Goal: Use online tool/utility

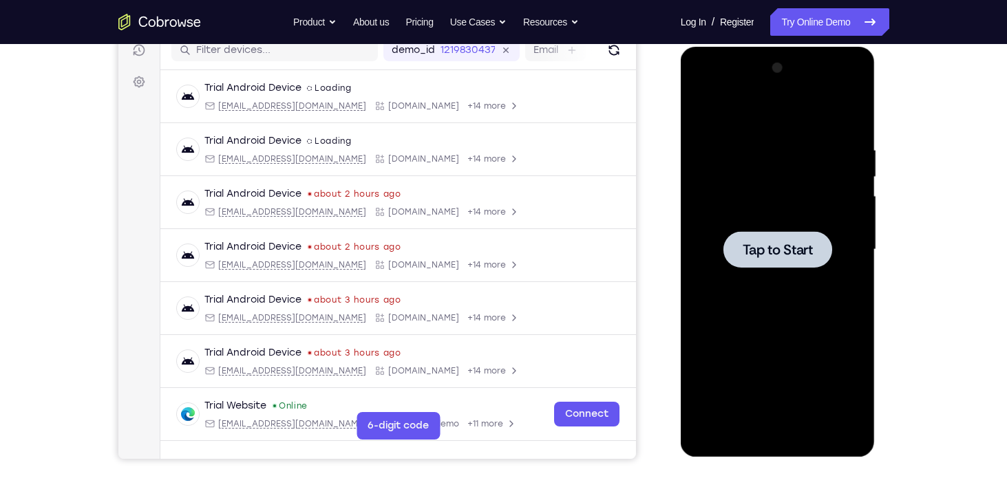
click at [785, 259] on div at bounding box center [777, 249] width 109 height 36
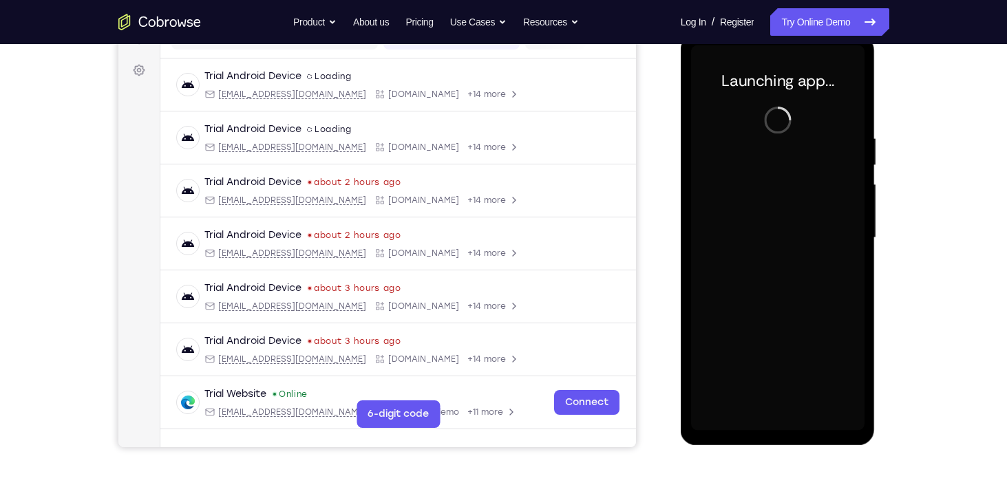
scroll to position [193, 0]
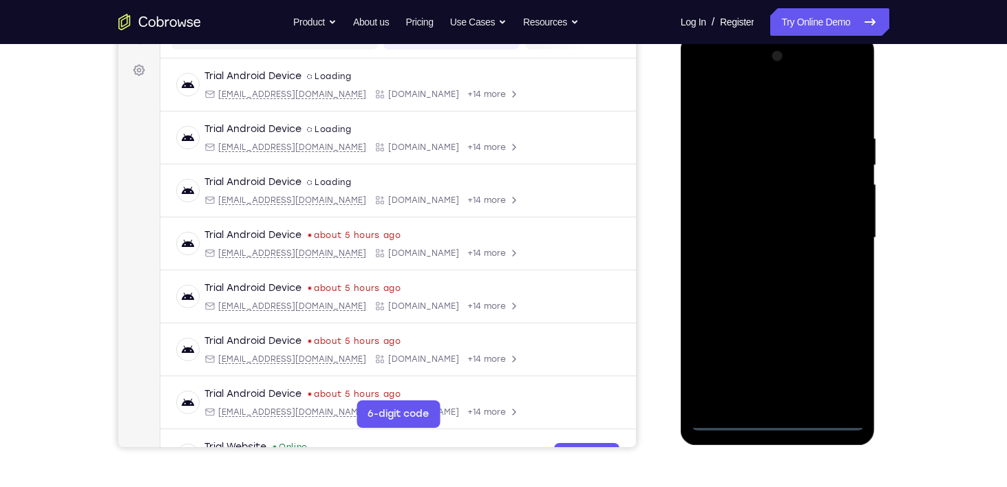
click at [780, 414] on div at bounding box center [777, 237] width 173 height 385
click at [775, 418] on div at bounding box center [777, 237] width 173 height 385
click at [846, 353] on div at bounding box center [777, 237] width 173 height 385
click at [748, 107] on div at bounding box center [777, 237] width 173 height 385
click at [833, 229] on div at bounding box center [777, 237] width 173 height 385
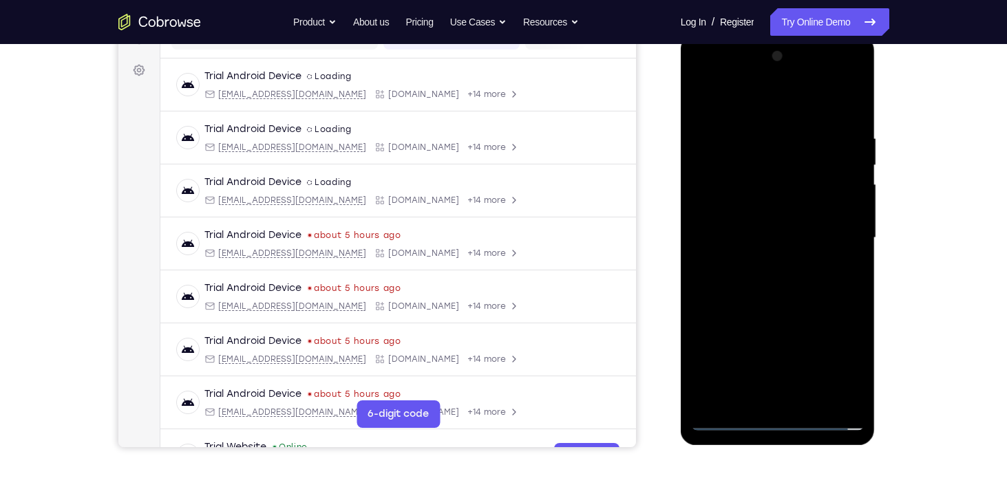
click at [760, 264] on div at bounding box center [777, 237] width 173 height 385
click at [740, 228] on div at bounding box center [777, 237] width 173 height 385
click at [723, 208] on div at bounding box center [777, 237] width 173 height 385
click at [782, 235] on div at bounding box center [777, 237] width 173 height 385
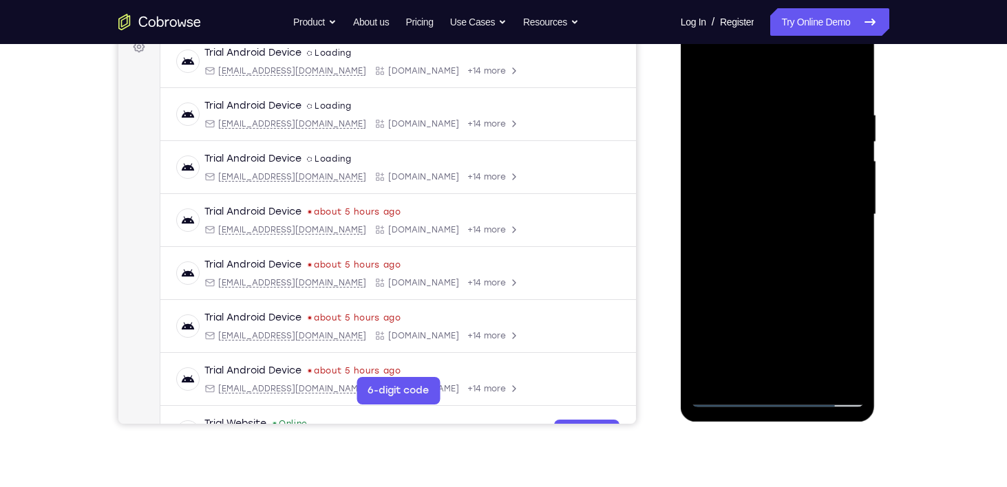
scroll to position [217, 0]
click at [777, 272] on div at bounding box center [777, 213] width 173 height 385
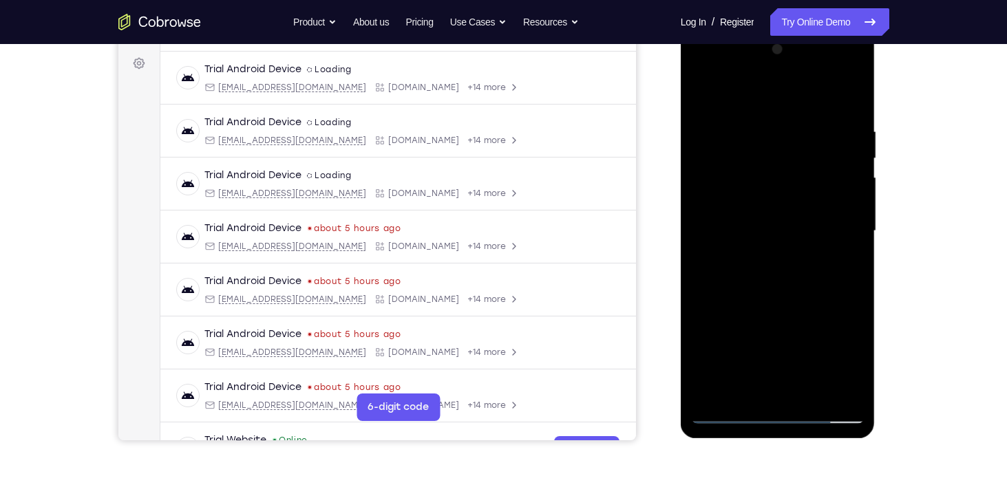
scroll to position [248, 0]
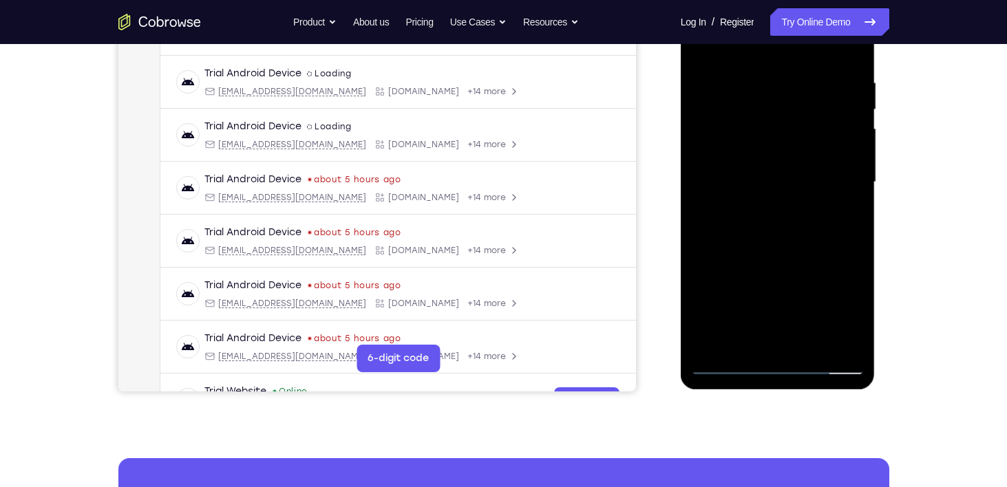
click at [812, 342] on div at bounding box center [777, 182] width 173 height 385
click at [778, 255] on div at bounding box center [777, 182] width 173 height 385
click at [760, 157] on div at bounding box center [777, 182] width 173 height 385
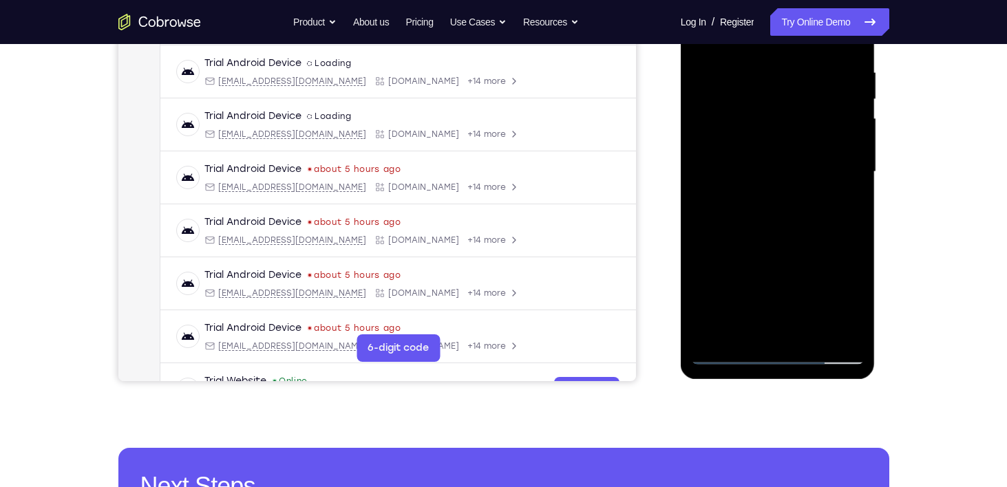
scroll to position [258, 0]
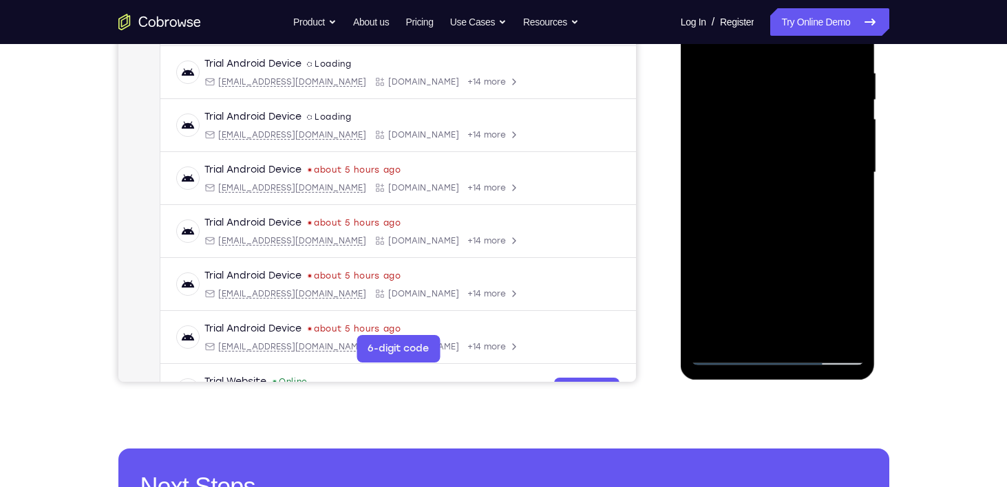
click at [731, 306] on div at bounding box center [777, 172] width 173 height 385
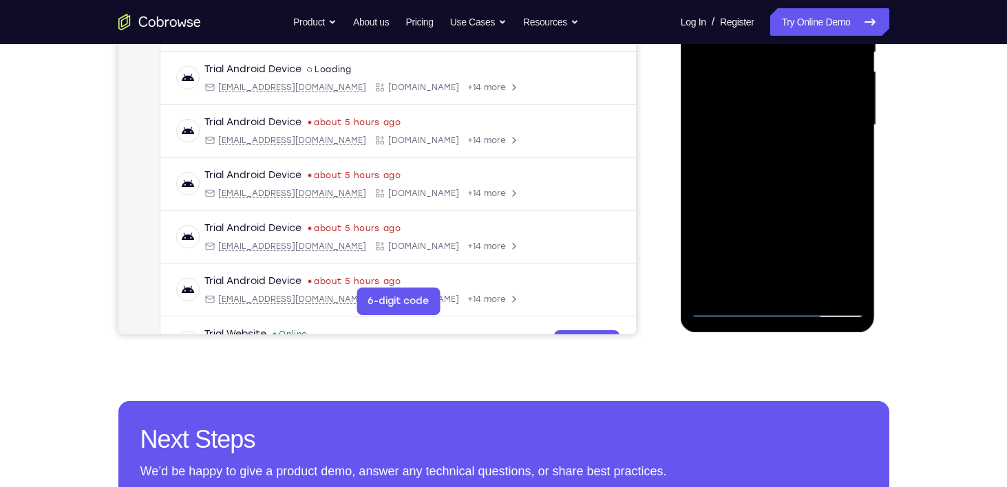
scroll to position [308, 0]
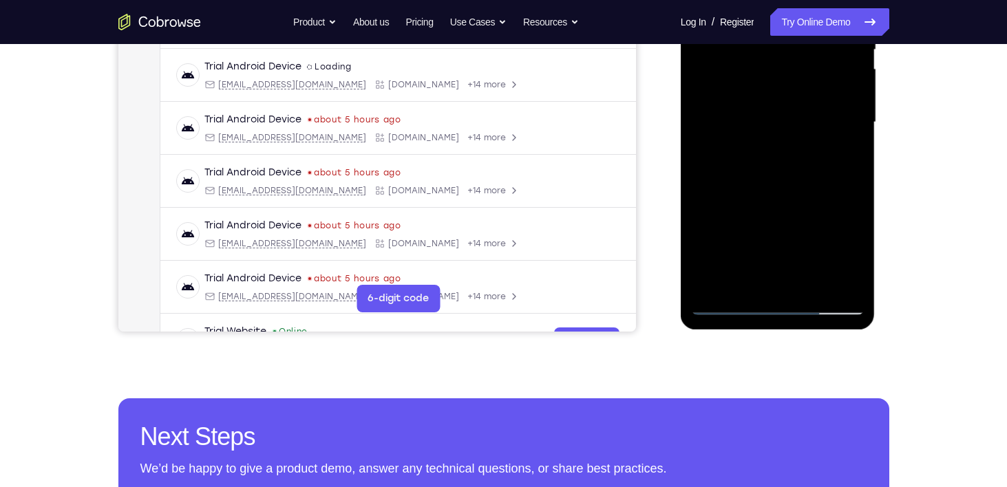
click at [723, 276] on div at bounding box center [777, 122] width 173 height 385
click at [857, 256] on div at bounding box center [777, 122] width 173 height 385
click at [851, 248] on div at bounding box center [777, 122] width 173 height 385
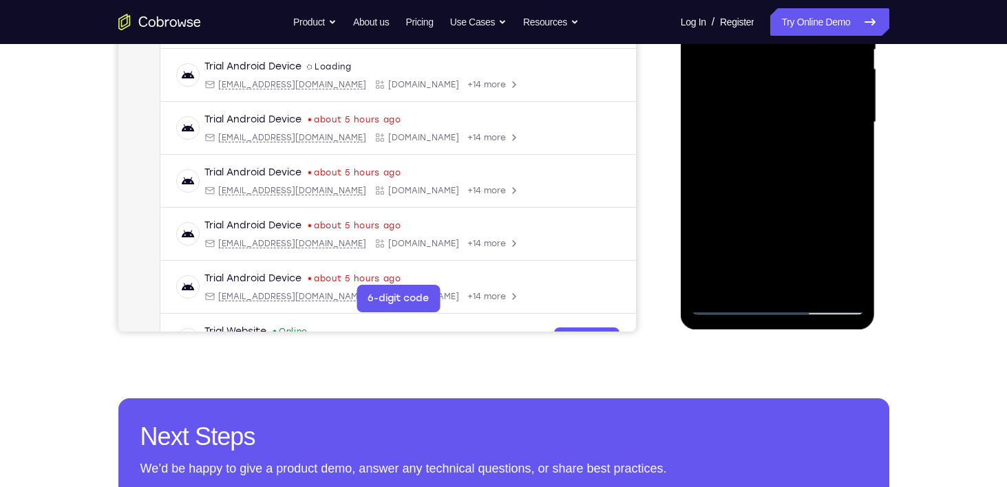
click at [851, 248] on div at bounding box center [777, 122] width 173 height 385
click at [742, 282] on div at bounding box center [777, 122] width 173 height 385
click at [838, 149] on div at bounding box center [777, 122] width 173 height 385
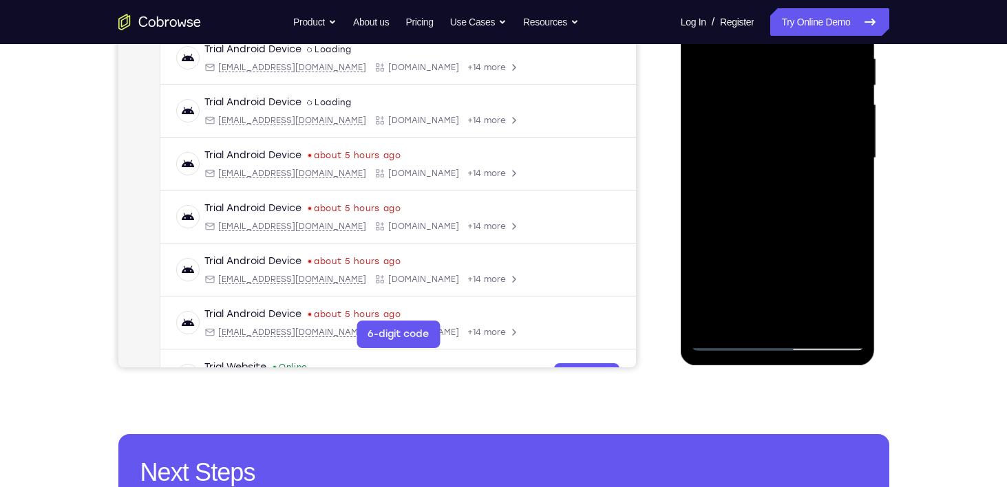
scroll to position [272, 0]
click at [766, 115] on div at bounding box center [777, 158] width 173 height 385
click at [795, 232] on div at bounding box center [777, 158] width 173 height 385
click at [851, 295] on div at bounding box center [777, 158] width 173 height 385
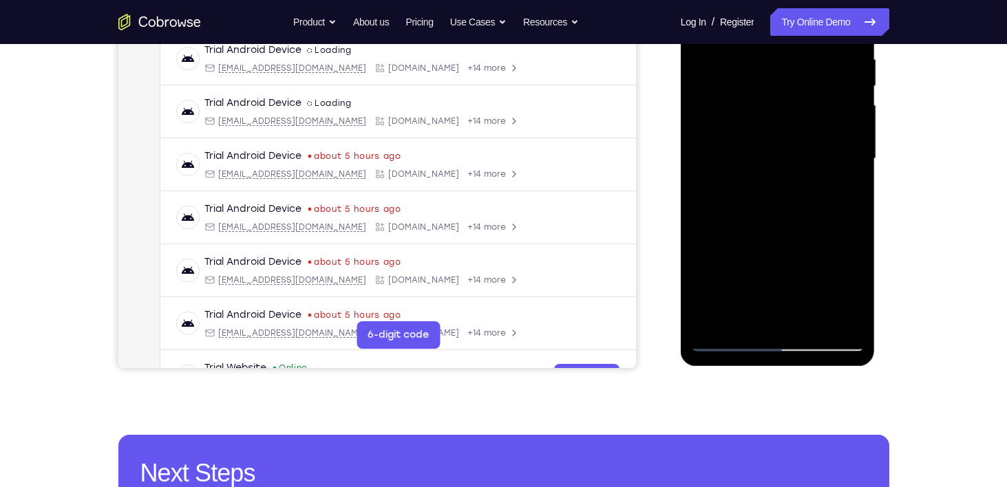
click at [851, 293] on div at bounding box center [777, 158] width 173 height 385
click at [848, 191] on div at bounding box center [777, 158] width 173 height 385
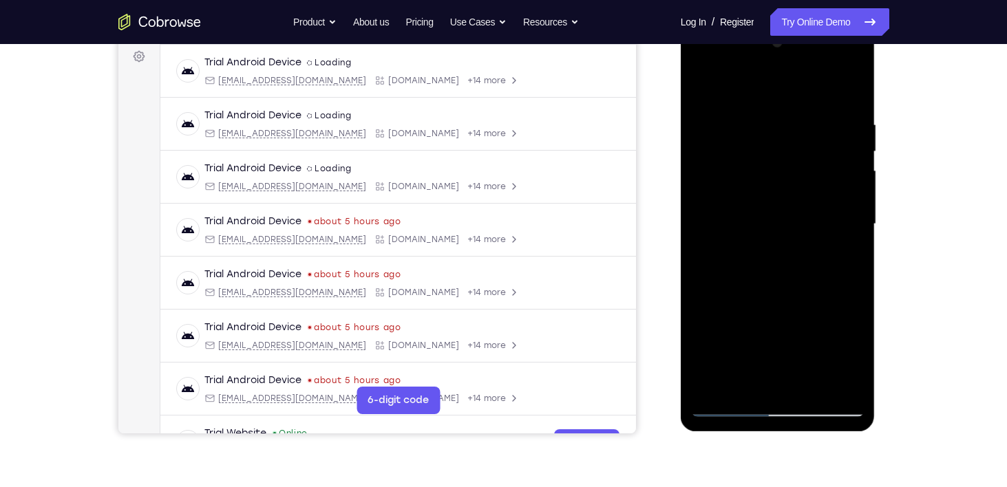
scroll to position [204, 0]
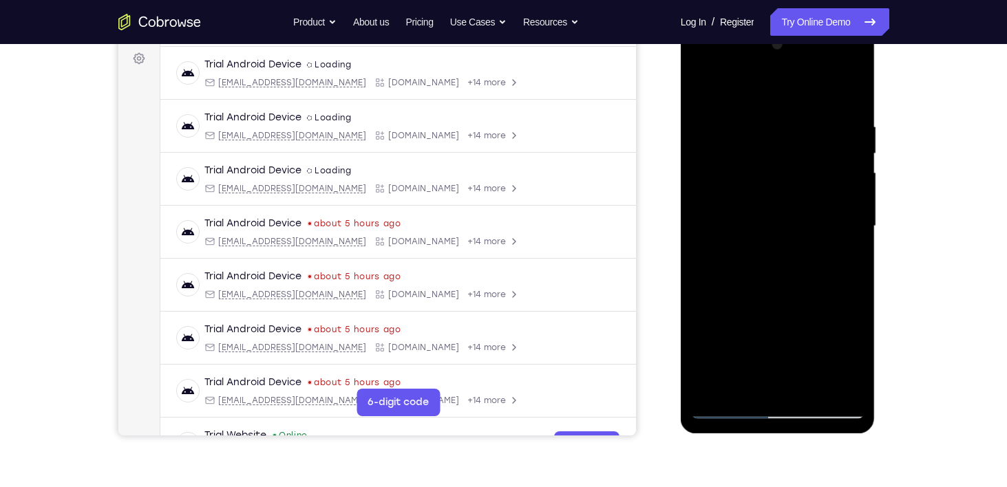
click at [699, 86] on div at bounding box center [777, 226] width 173 height 385
click at [859, 149] on div at bounding box center [777, 226] width 173 height 385
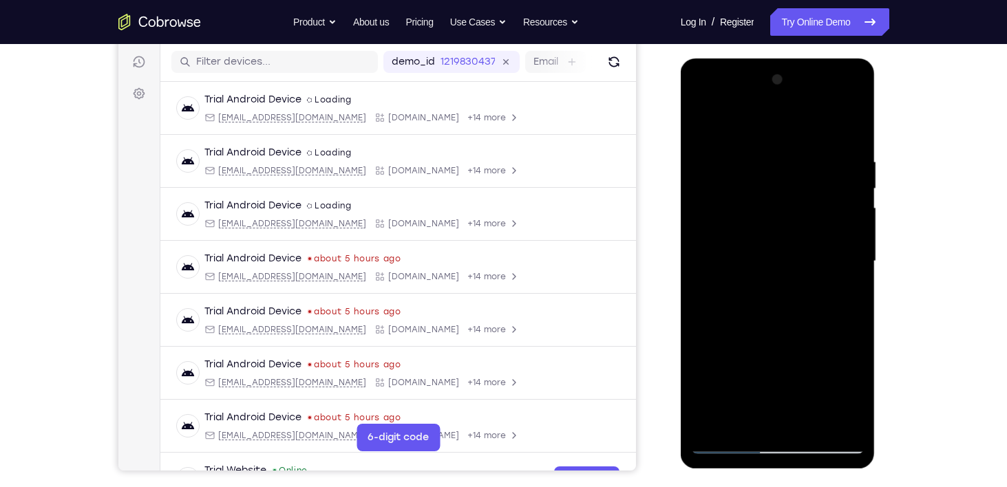
scroll to position [169, 0]
click at [702, 122] on div at bounding box center [777, 261] width 173 height 385
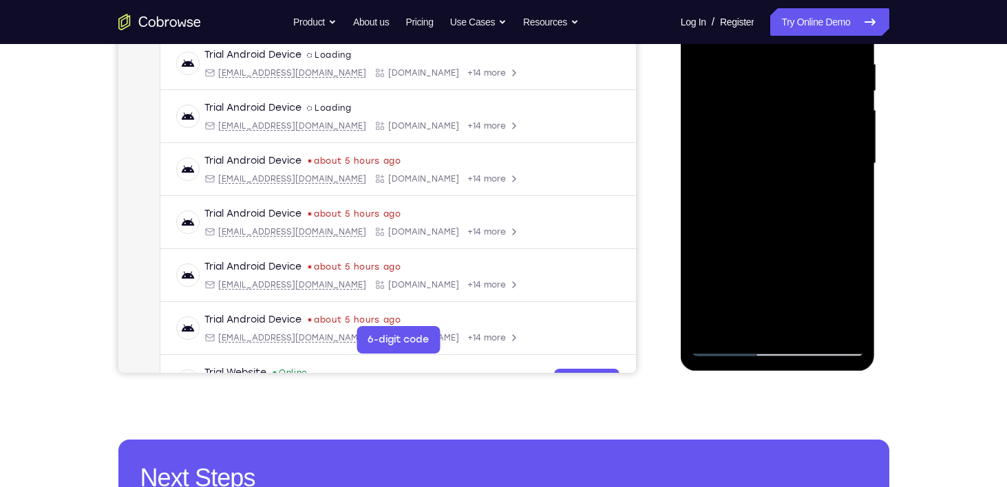
scroll to position [266, 0]
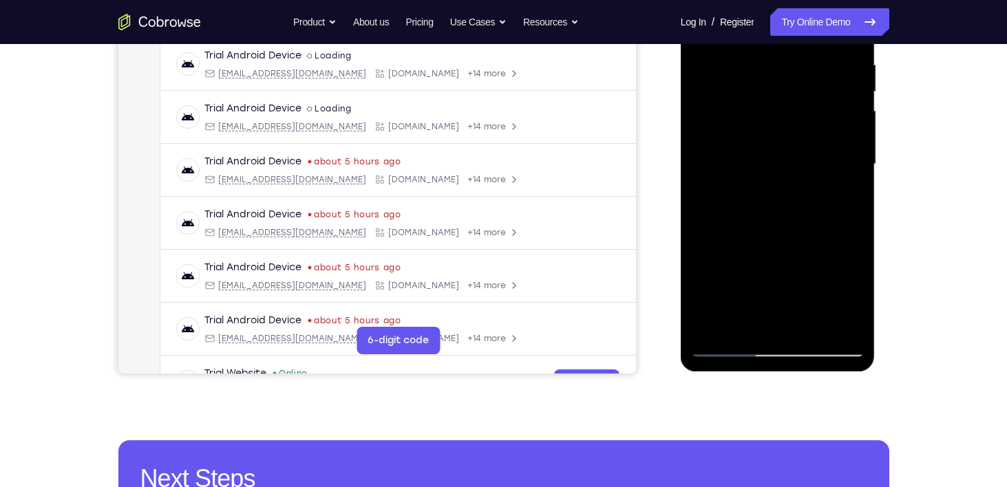
click at [812, 319] on div at bounding box center [777, 164] width 173 height 385
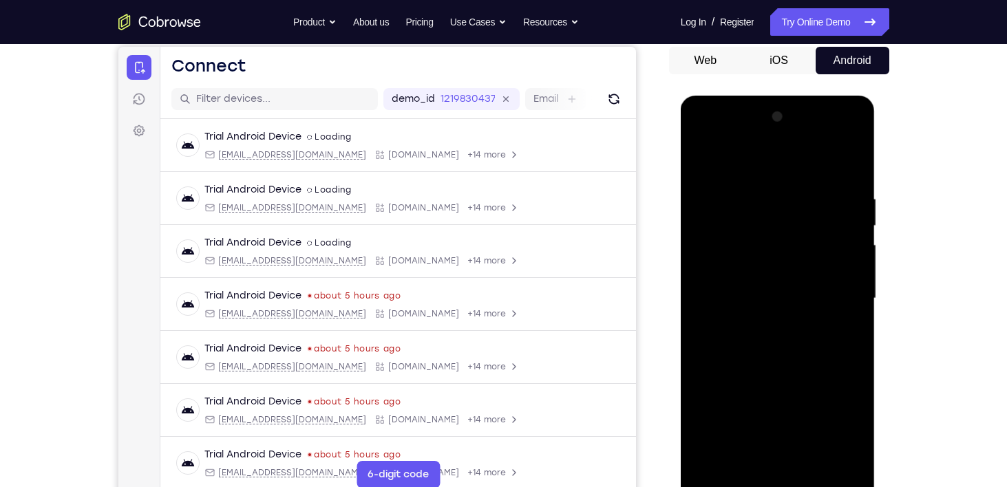
scroll to position [131, 0]
click at [705, 159] on div at bounding box center [777, 299] width 173 height 385
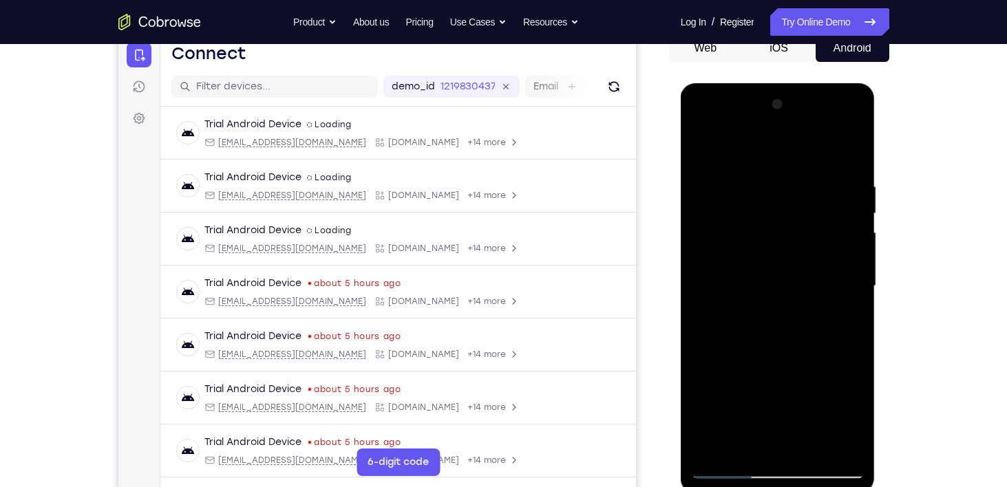
scroll to position [148, 0]
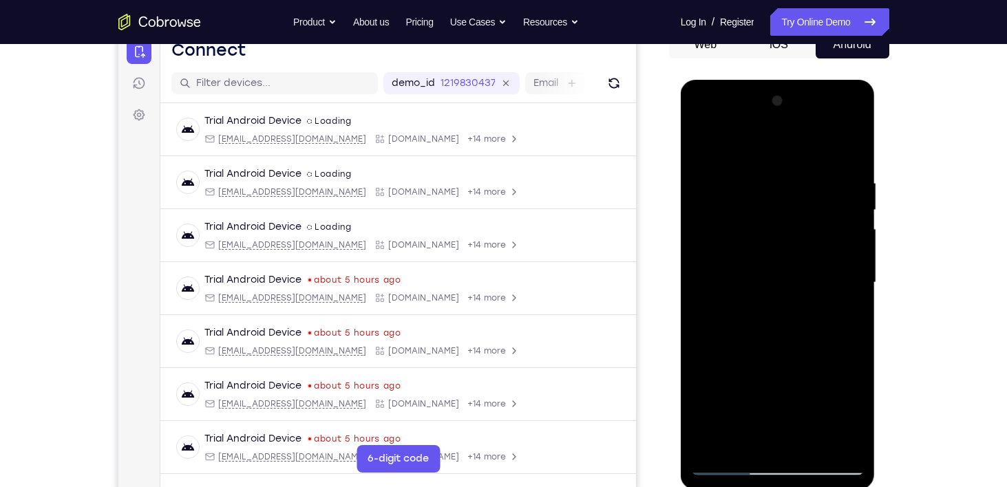
click at [838, 182] on div at bounding box center [777, 282] width 173 height 385
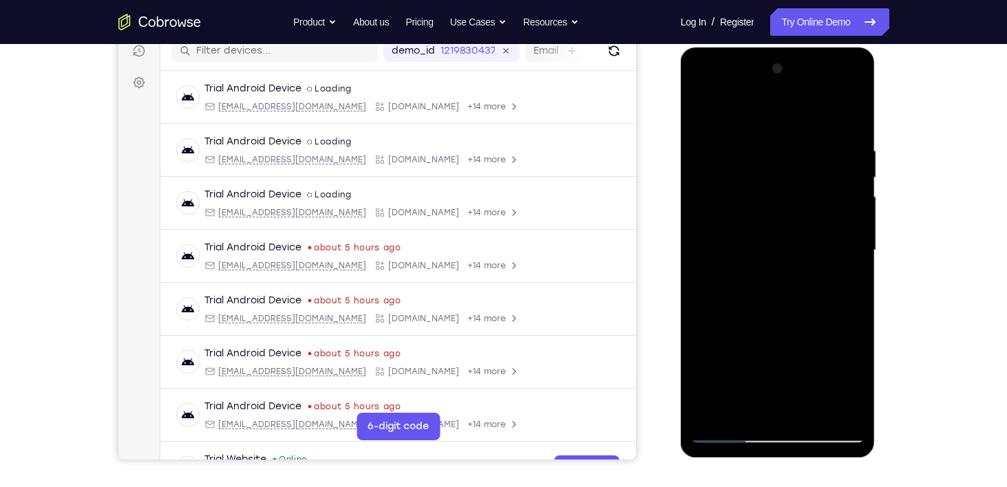
click at [850, 118] on div at bounding box center [777, 250] width 173 height 385
click at [802, 145] on div at bounding box center [777, 250] width 173 height 385
click at [844, 226] on div at bounding box center [777, 250] width 173 height 385
click at [847, 118] on div at bounding box center [777, 250] width 173 height 385
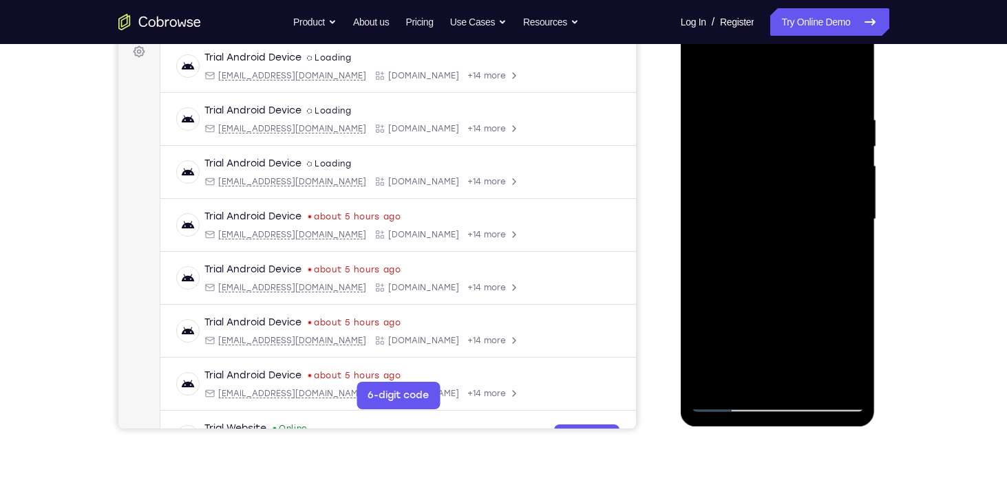
scroll to position [251, 0]
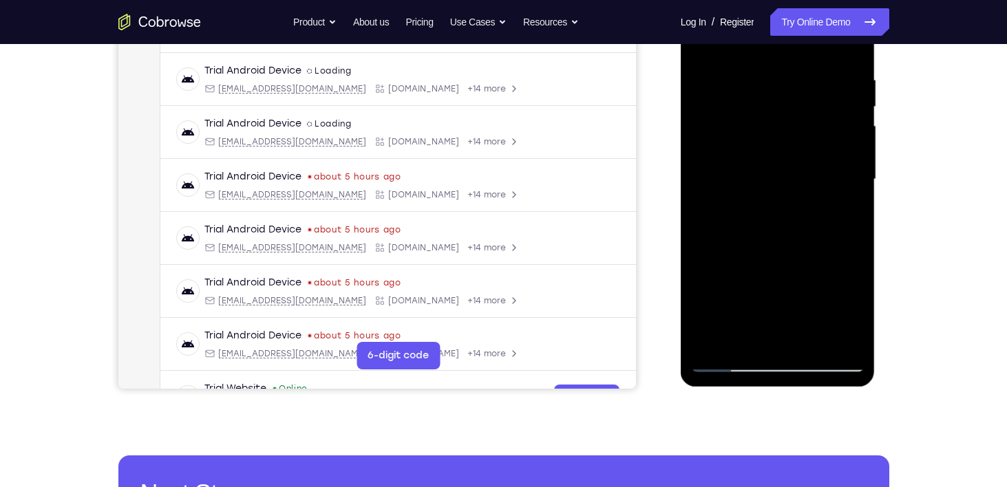
click at [725, 365] on div at bounding box center [777, 179] width 173 height 385
click at [769, 161] on div at bounding box center [777, 179] width 173 height 385
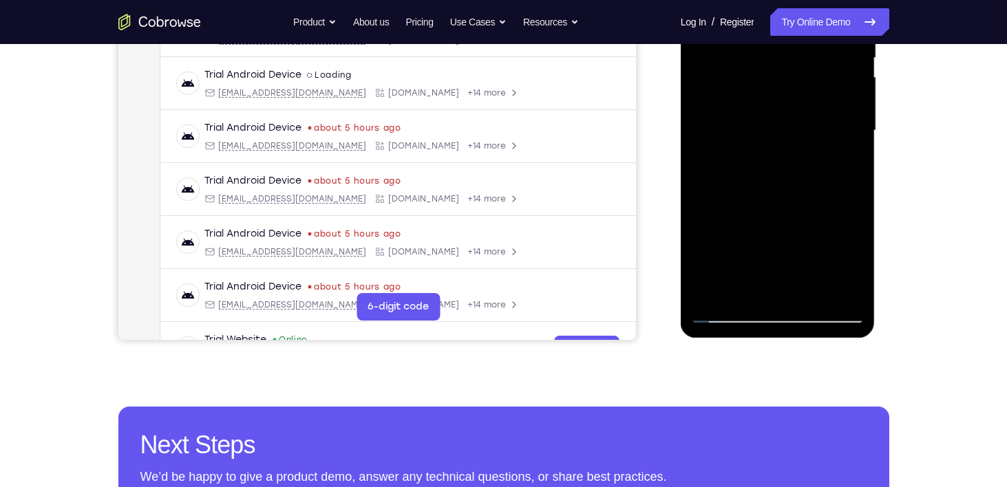
scroll to position [300, 0]
click at [742, 261] on div at bounding box center [777, 130] width 173 height 385
click at [802, 257] on div at bounding box center [777, 130] width 173 height 385
click at [845, 164] on div at bounding box center [777, 130] width 173 height 385
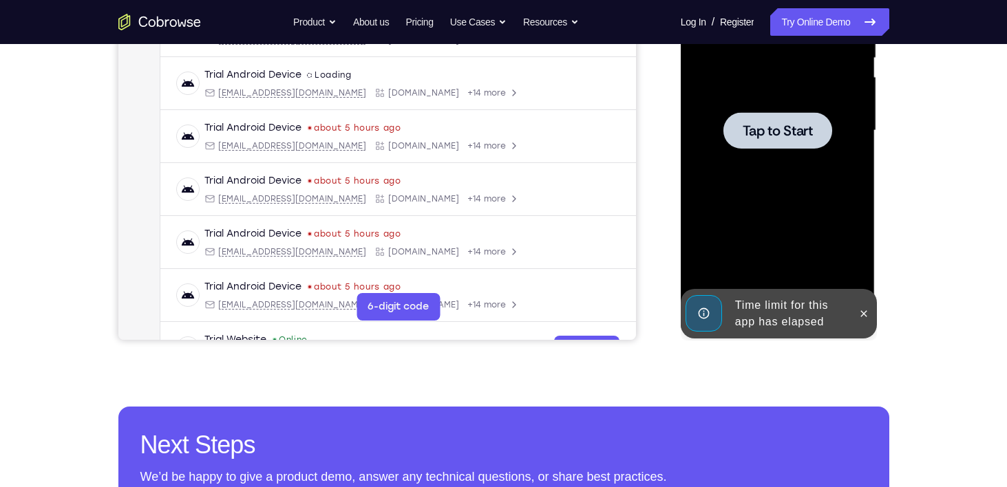
click at [758, 140] on div at bounding box center [777, 130] width 109 height 36
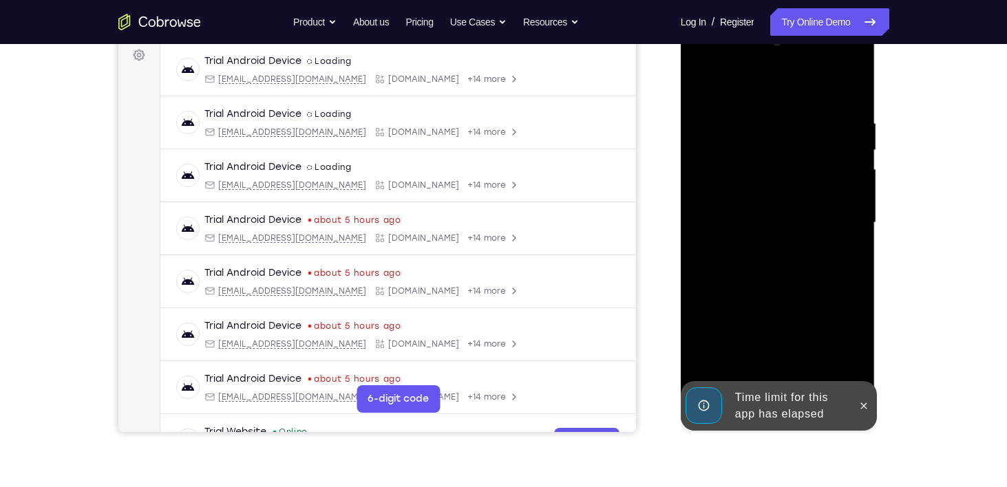
scroll to position [208, 0]
click at [863, 400] on icon at bounding box center [863, 405] width 11 height 11
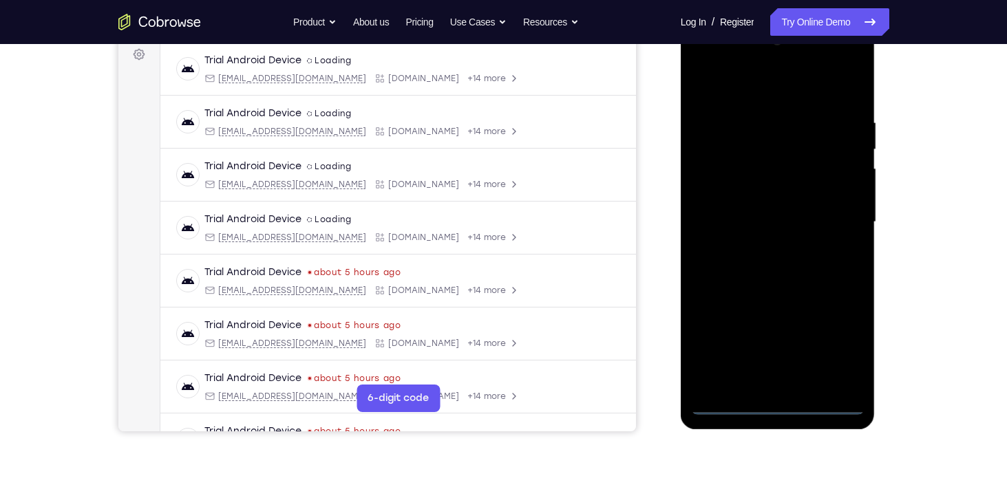
click at [777, 398] on div at bounding box center [777, 222] width 173 height 385
click at [774, 407] on div at bounding box center [777, 222] width 173 height 385
click at [845, 340] on div at bounding box center [777, 222] width 173 height 385
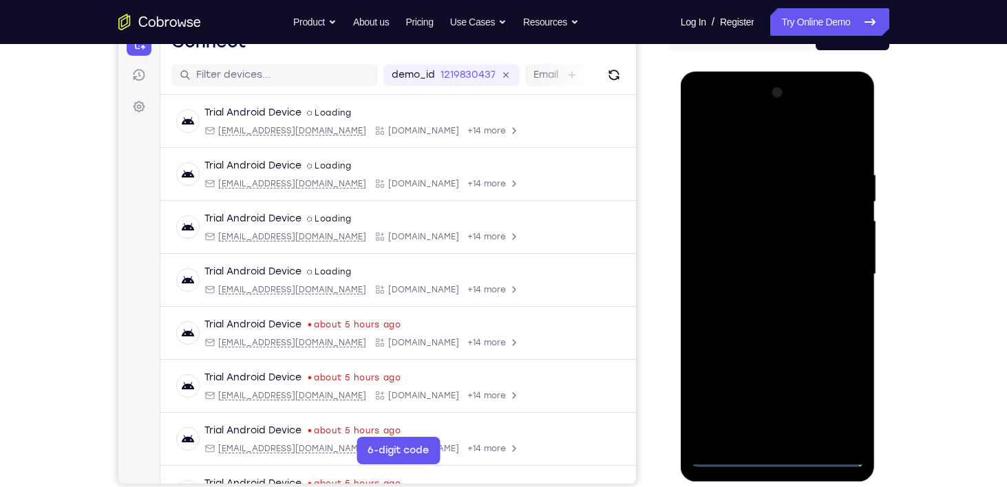
scroll to position [154, 0]
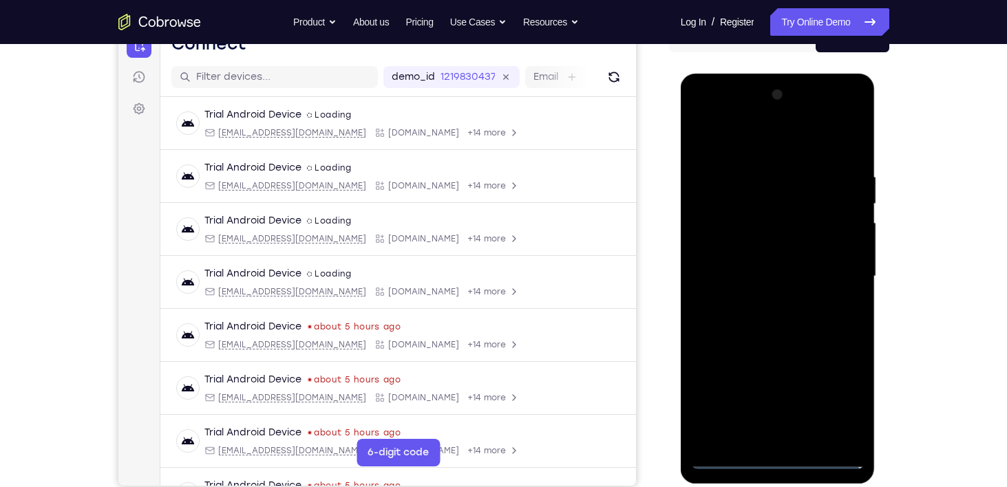
click at [745, 134] on div at bounding box center [777, 276] width 173 height 385
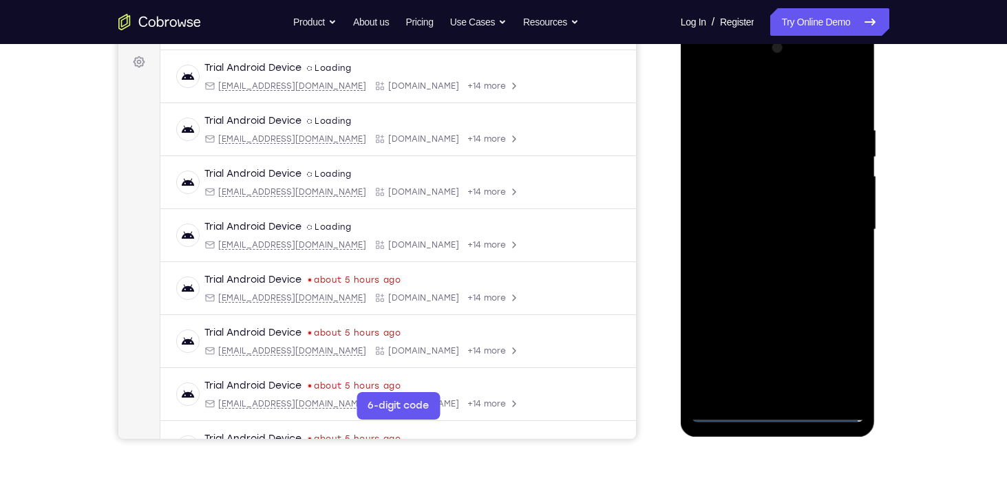
click at [835, 222] on div at bounding box center [777, 229] width 173 height 385
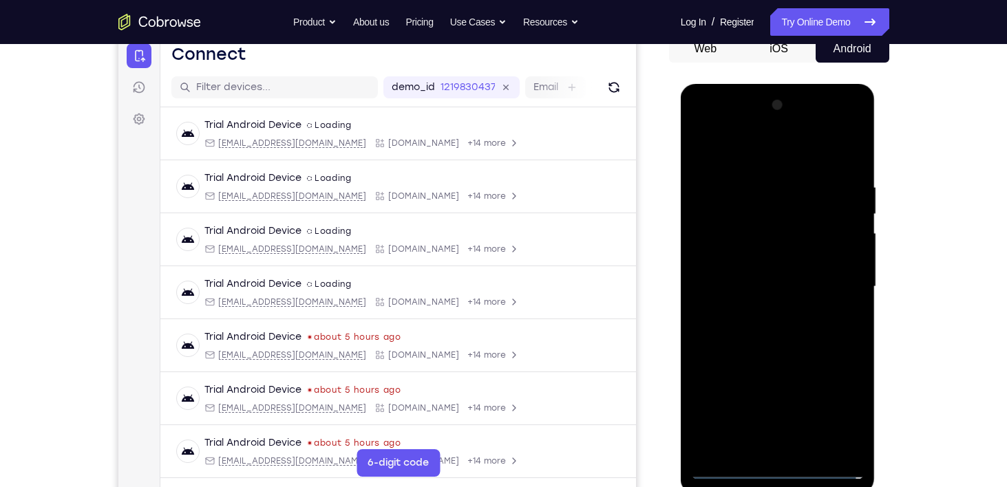
scroll to position [142, 0]
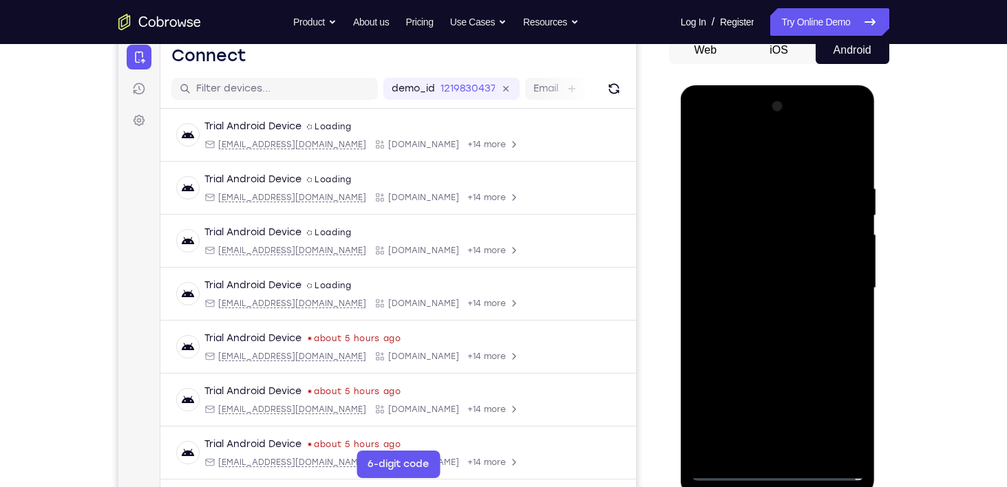
click at [762, 315] on div at bounding box center [777, 288] width 173 height 385
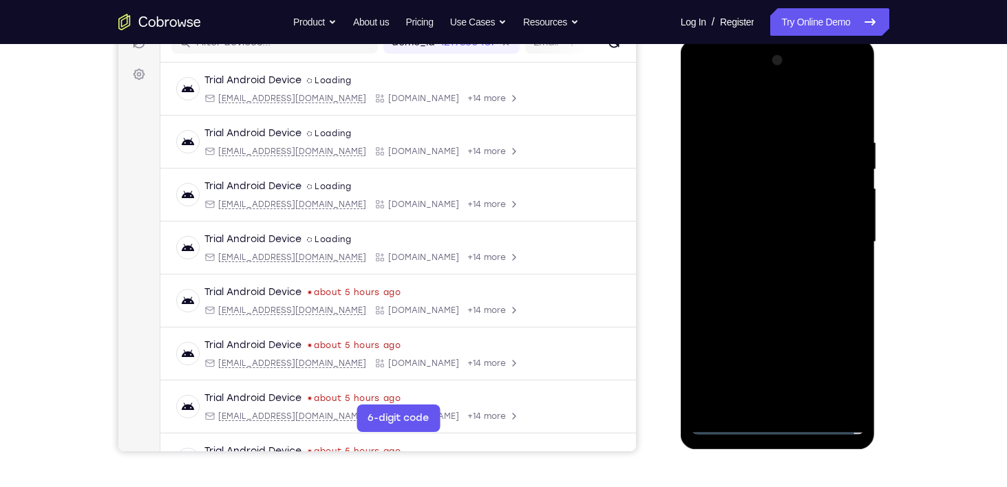
scroll to position [193, 0]
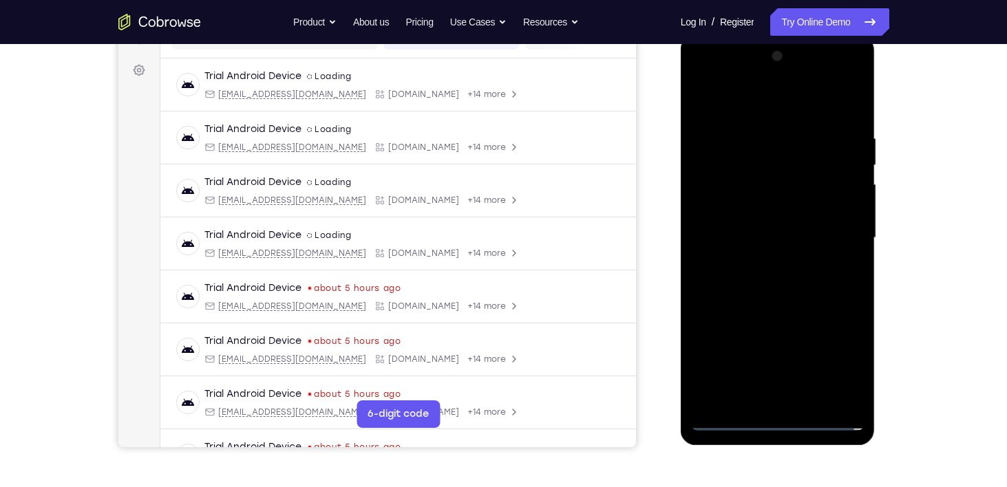
click at [727, 222] on div at bounding box center [777, 237] width 173 height 385
click at [722, 205] on div at bounding box center [777, 237] width 173 height 385
click at [779, 238] on div at bounding box center [777, 237] width 173 height 385
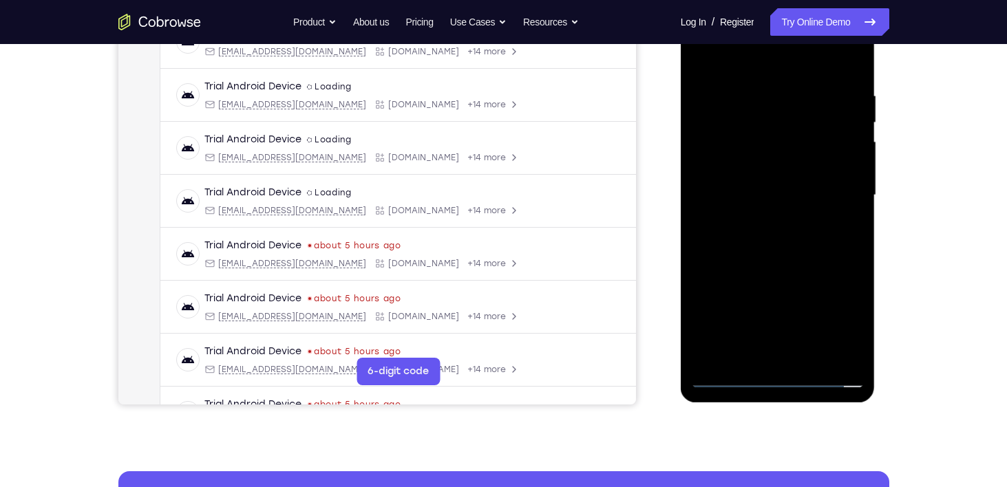
scroll to position [248, 0]
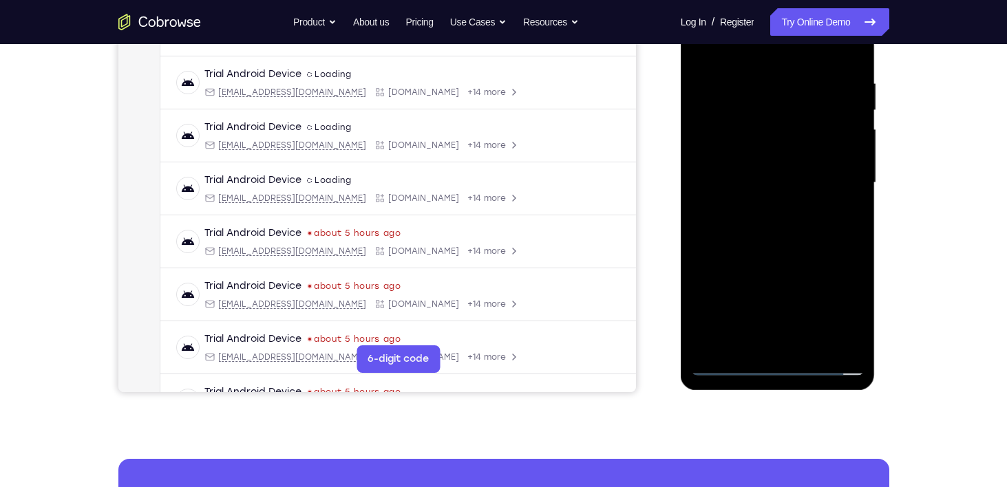
click at [784, 235] on div at bounding box center [777, 182] width 173 height 385
click at [786, 238] on div at bounding box center [777, 182] width 173 height 385
click at [809, 341] on div at bounding box center [777, 182] width 173 height 385
click at [770, 258] on div at bounding box center [777, 182] width 173 height 385
click at [734, 156] on div at bounding box center [777, 182] width 173 height 385
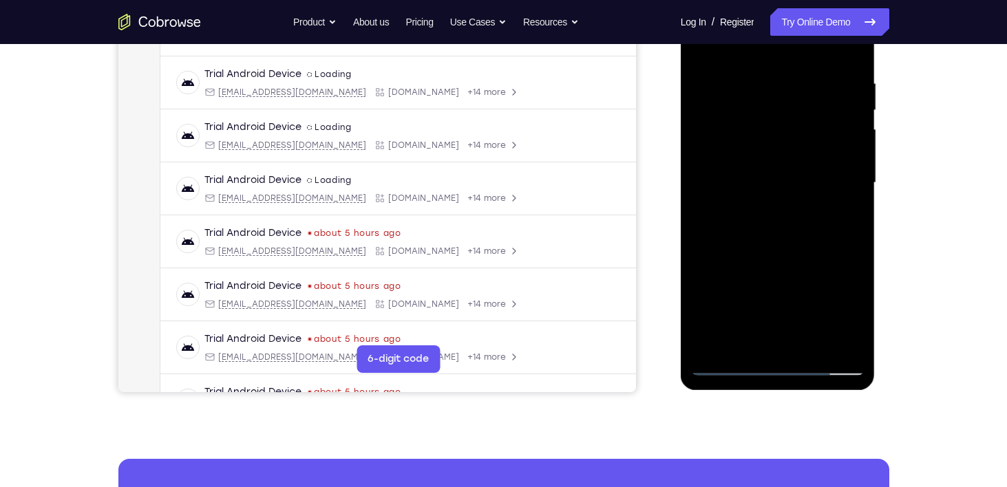
click at [853, 315] on div at bounding box center [777, 182] width 173 height 385
click at [750, 193] on div at bounding box center [777, 182] width 173 height 385
click at [784, 311] on div at bounding box center [777, 182] width 173 height 385
click at [843, 217] on div at bounding box center [777, 182] width 173 height 385
click at [749, 212] on div at bounding box center [777, 182] width 173 height 385
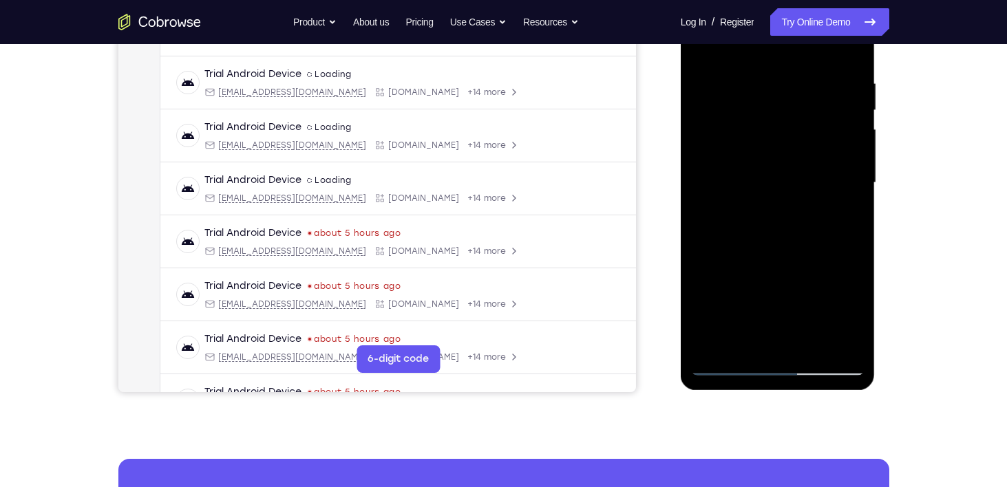
click at [842, 217] on div at bounding box center [777, 182] width 173 height 385
click at [714, 217] on div at bounding box center [777, 182] width 173 height 385
click at [722, 217] on div at bounding box center [777, 182] width 173 height 385
click at [725, 217] on div at bounding box center [777, 182] width 173 height 385
click at [723, 217] on div at bounding box center [777, 182] width 173 height 385
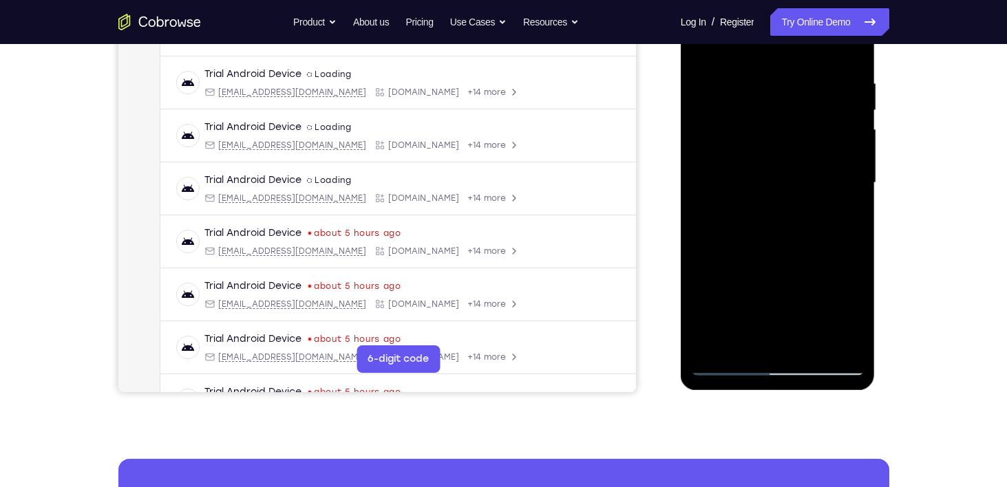
click at [853, 320] on div at bounding box center [777, 182] width 173 height 385
click at [709, 216] on div at bounding box center [777, 182] width 173 height 385
click at [850, 317] on div at bounding box center [777, 182] width 173 height 385
click at [797, 314] on div at bounding box center [777, 182] width 173 height 385
click at [714, 216] on div at bounding box center [777, 182] width 173 height 385
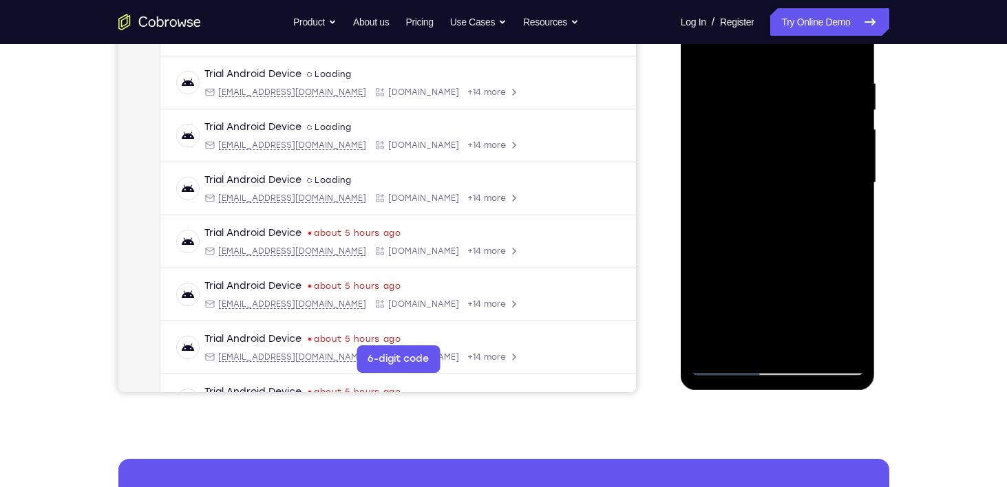
click at [857, 317] on div at bounding box center [777, 182] width 173 height 385
click at [851, 313] on div at bounding box center [777, 182] width 173 height 385
click at [844, 217] on div at bounding box center [777, 182] width 173 height 385
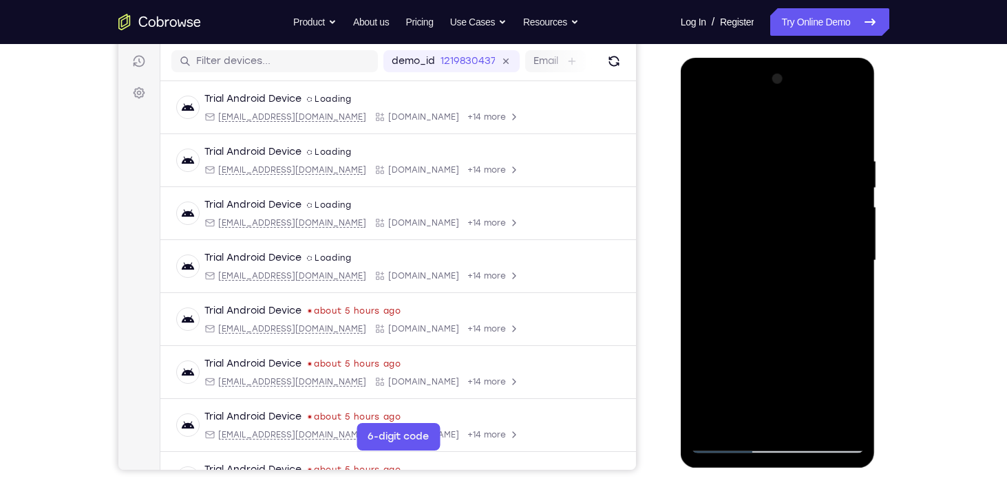
scroll to position [169, 0]
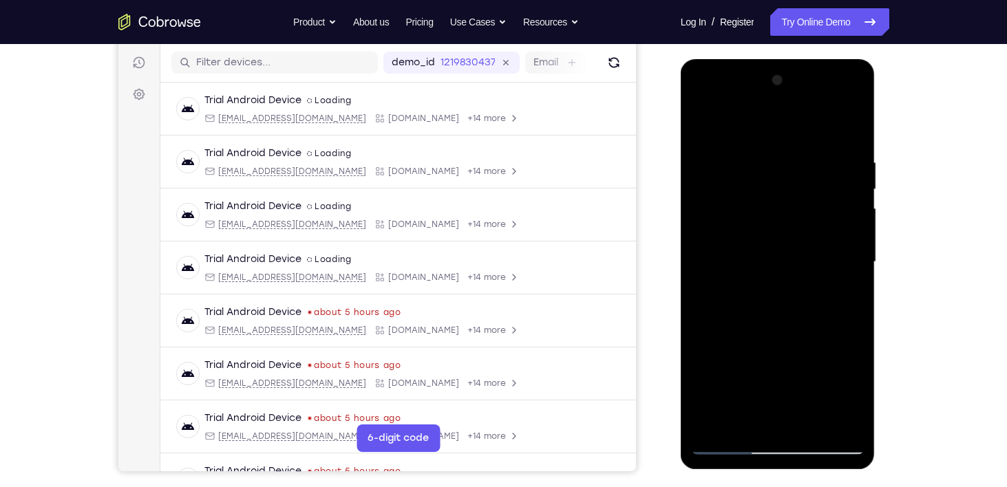
click at [705, 124] on div at bounding box center [777, 261] width 173 height 385
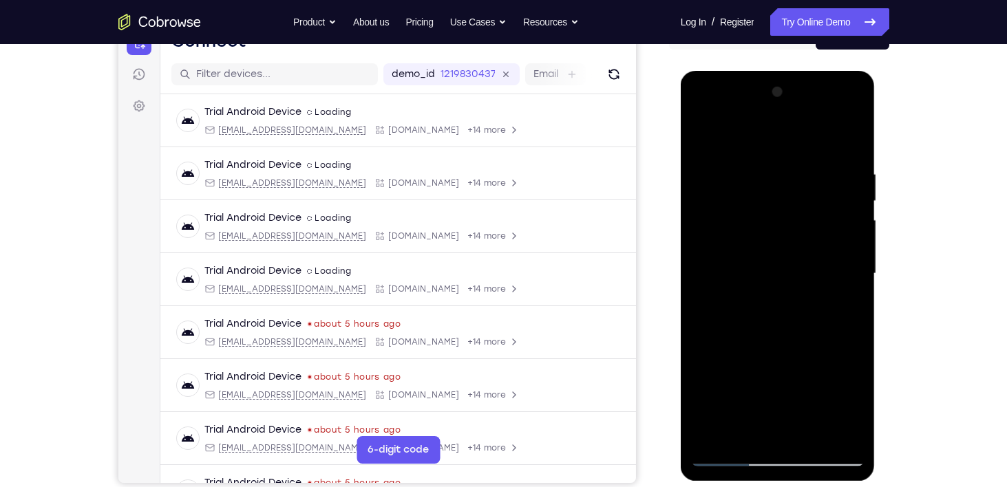
scroll to position [151, 0]
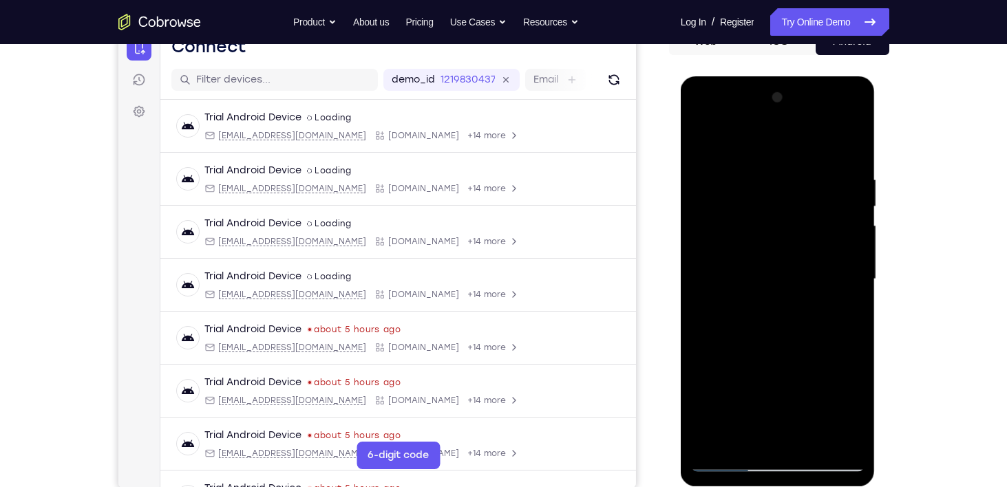
click at [707, 140] on div at bounding box center [777, 279] width 173 height 385
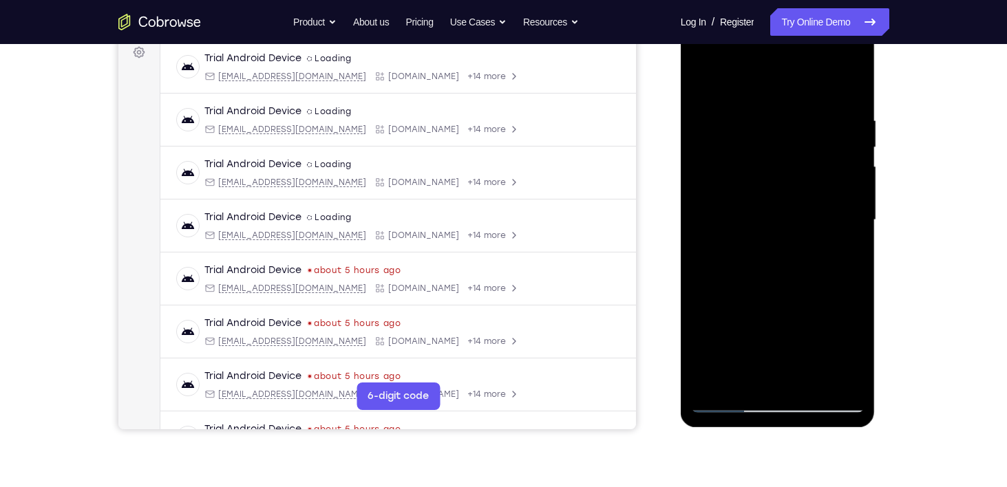
click at [855, 279] on div at bounding box center [777, 220] width 173 height 385
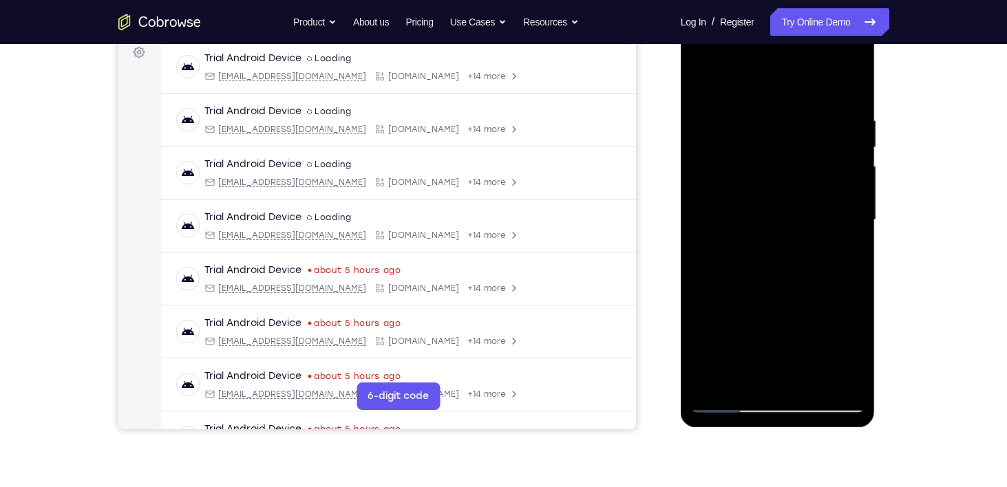
click at [703, 282] on div at bounding box center [777, 220] width 173 height 385
click at [700, 282] on div at bounding box center [777, 220] width 173 height 385
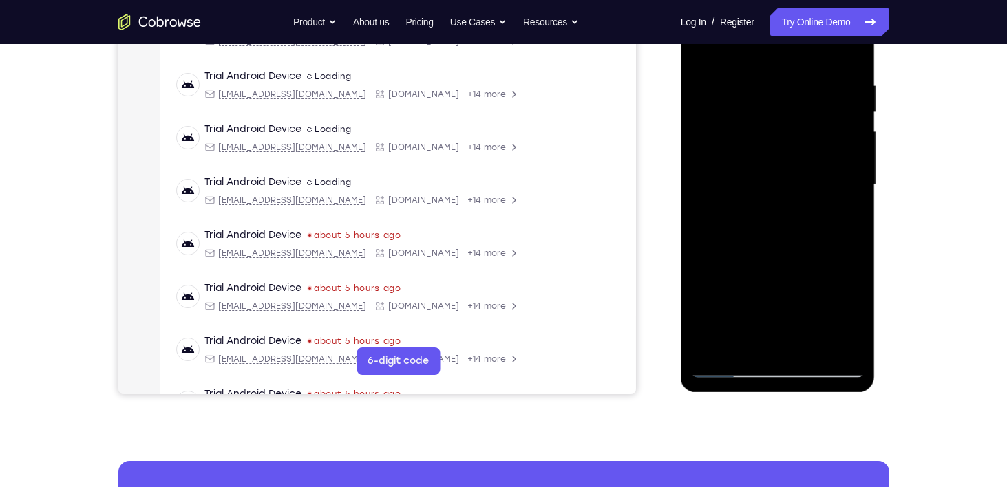
scroll to position [245, 0]
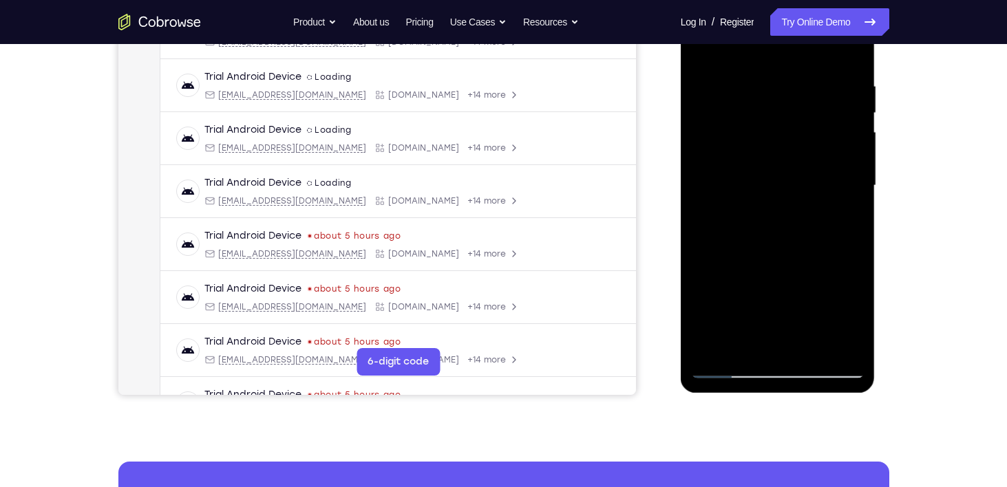
click at [802, 339] on div at bounding box center [777, 185] width 173 height 385
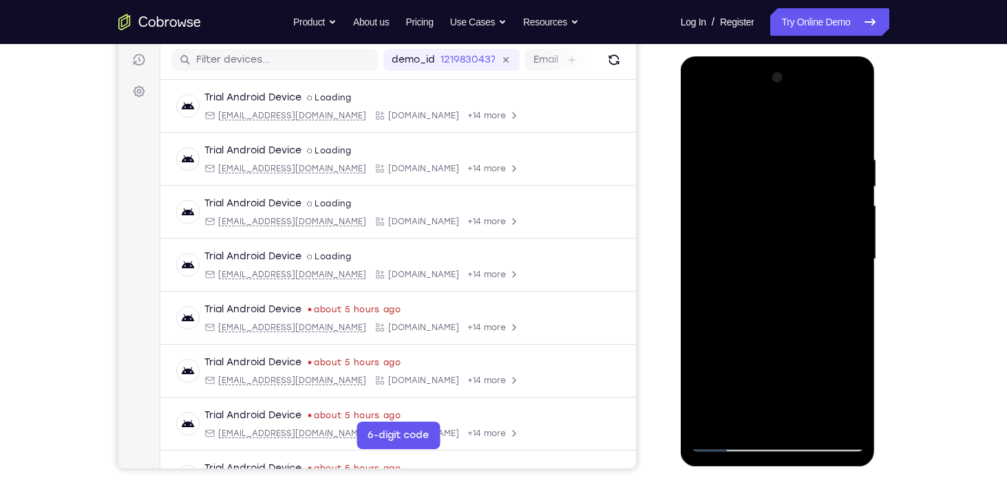
scroll to position [171, 0]
click at [764, 241] on div at bounding box center [777, 259] width 173 height 385
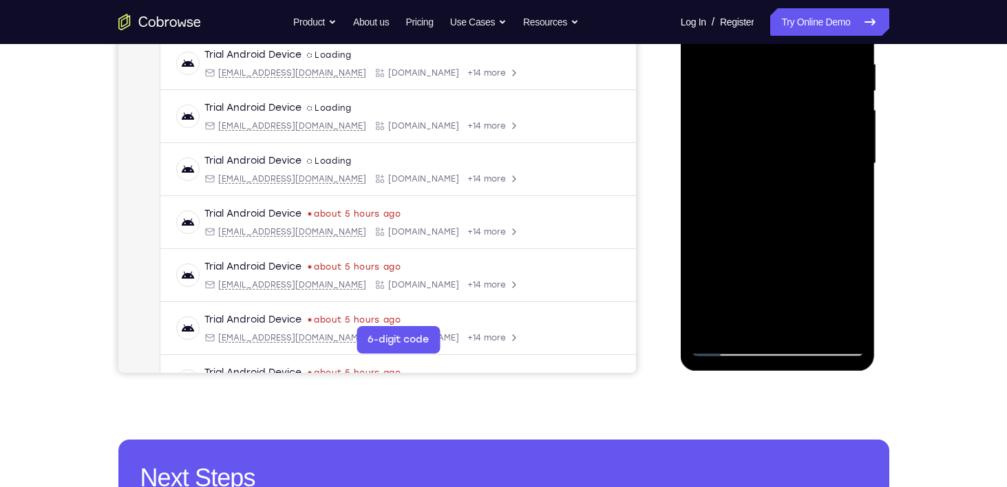
scroll to position [270, 0]
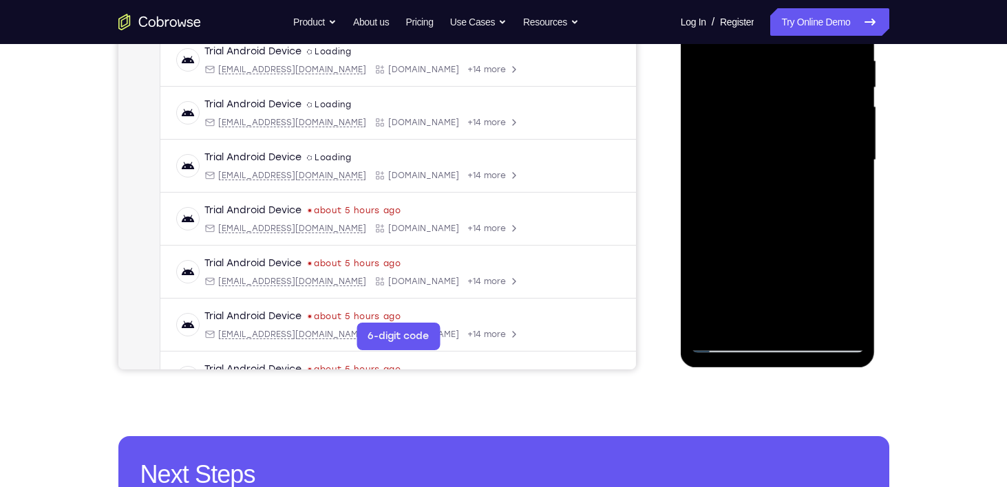
click at [776, 241] on div at bounding box center [777, 160] width 173 height 385
click at [835, 242] on div at bounding box center [777, 160] width 173 height 385
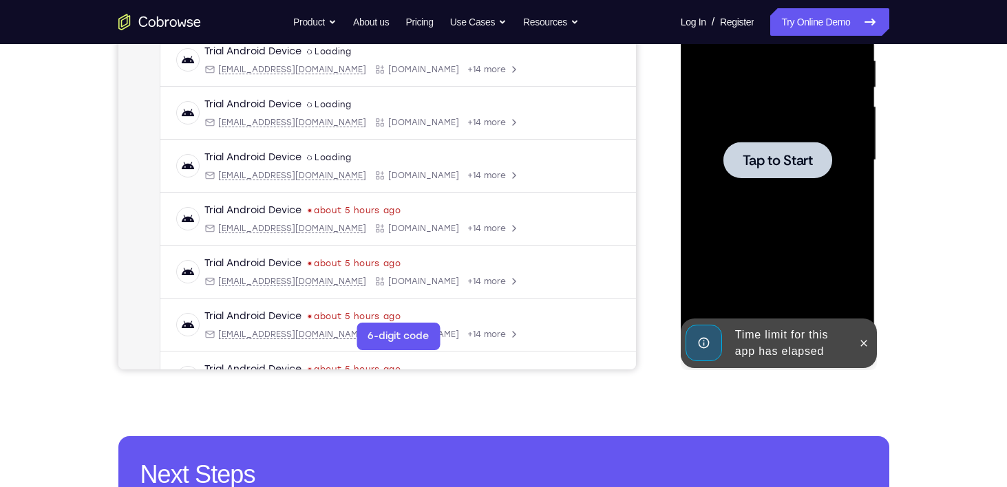
click at [782, 147] on div at bounding box center [777, 160] width 109 height 36
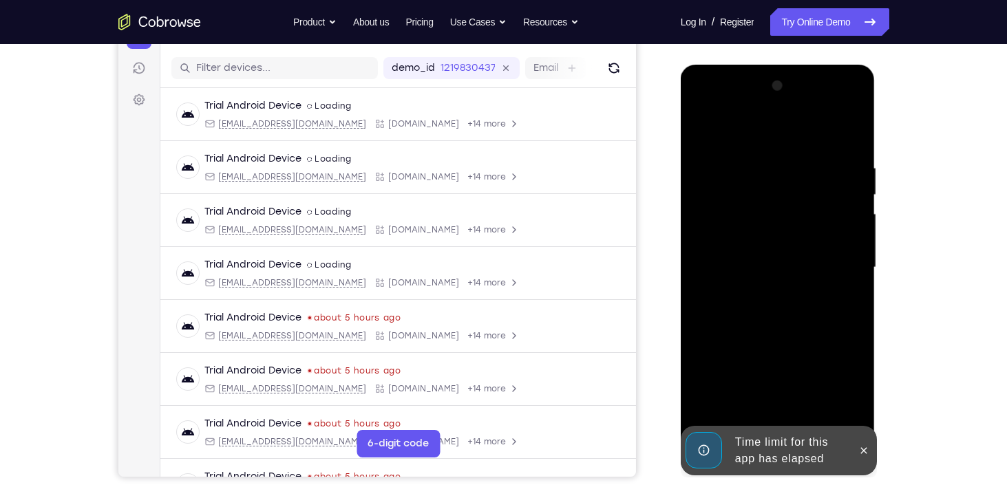
scroll to position [164, 0]
click at [817, 221] on div at bounding box center [777, 266] width 173 height 385
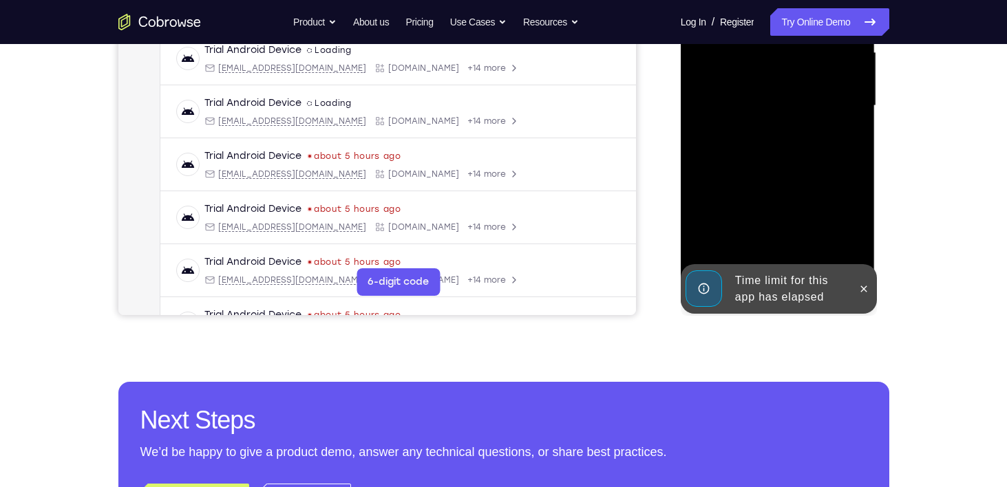
scroll to position [325, 0]
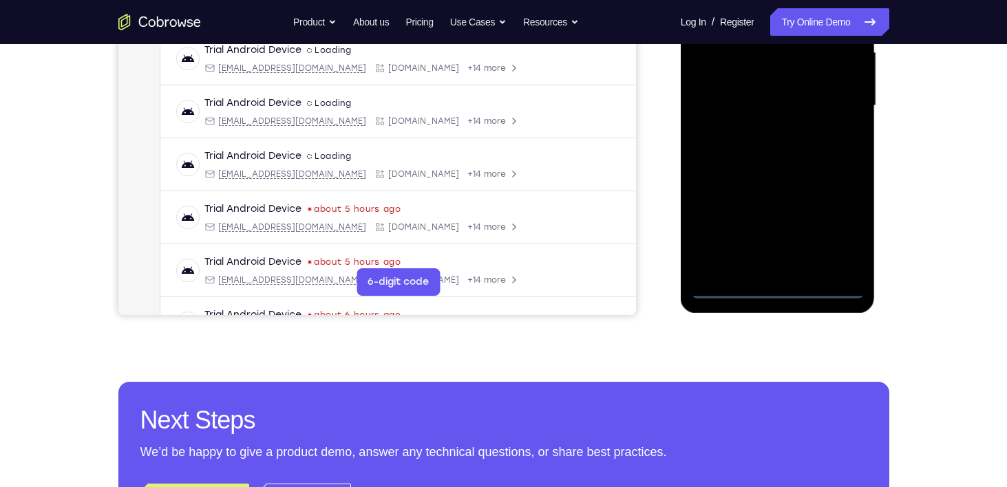
click at [774, 291] on div at bounding box center [777, 105] width 173 height 385
click at [842, 224] on div at bounding box center [777, 105] width 173 height 385
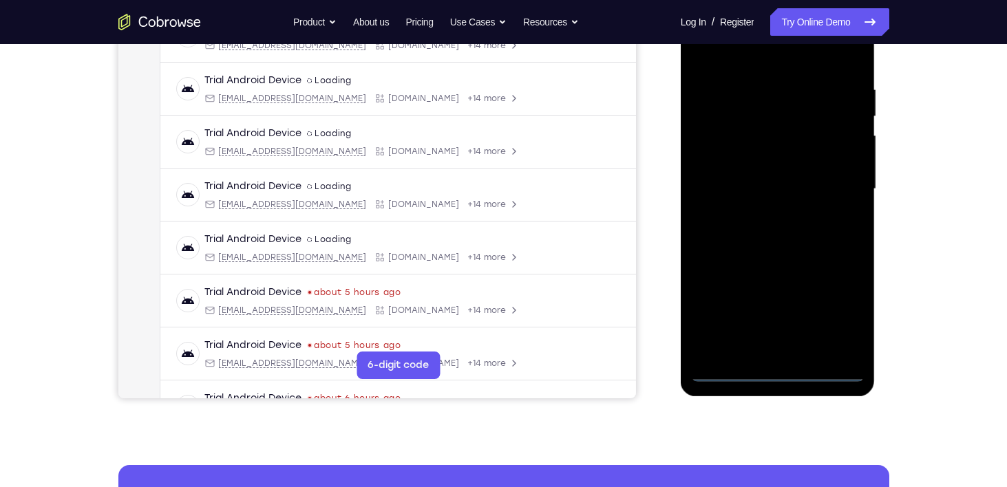
scroll to position [224, 0]
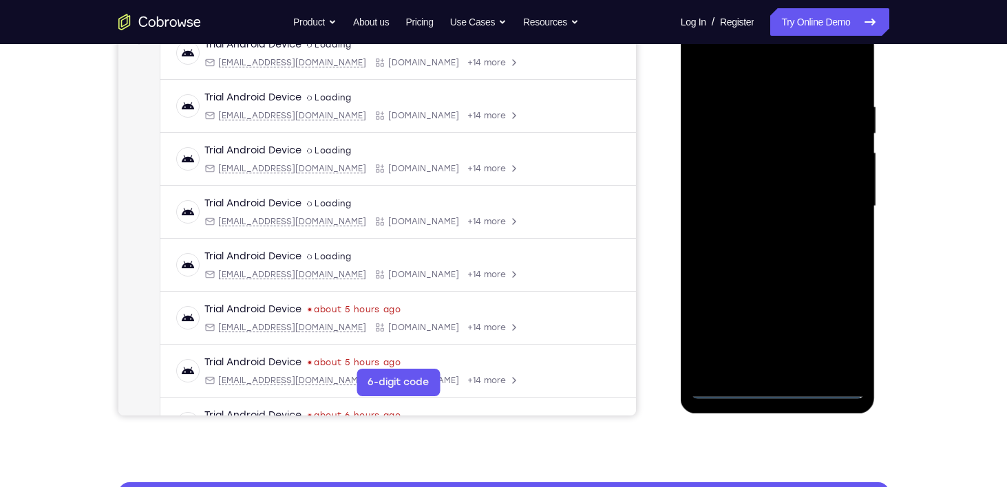
click at [749, 78] on div at bounding box center [777, 206] width 173 height 385
click at [844, 204] on div at bounding box center [777, 206] width 173 height 385
click at [765, 367] on div at bounding box center [777, 206] width 173 height 385
click at [742, 197] on div at bounding box center [777, 206] width 173 height 385
click at [739, 182] on div at bounding box center [777, 206] width 173 height 385
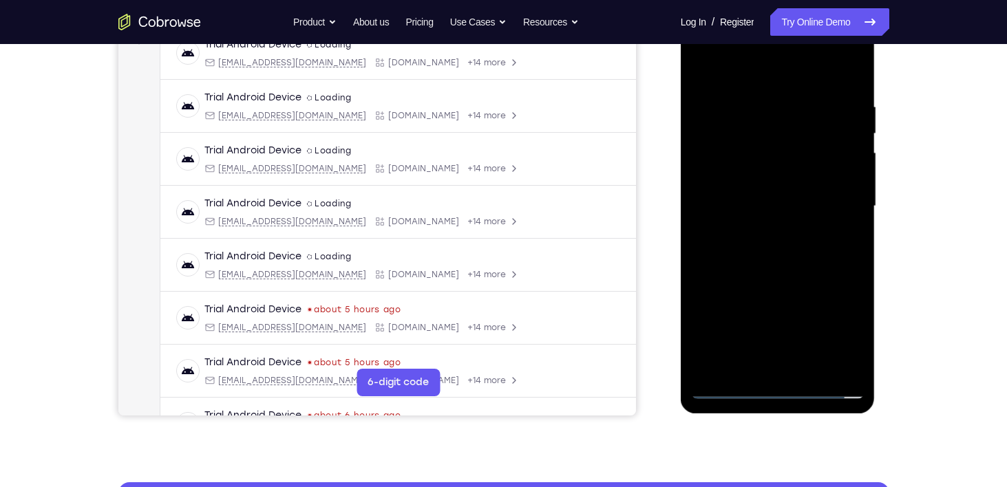
click at [775, 206] on div at bounding box center [777, 206] width 173 height 385
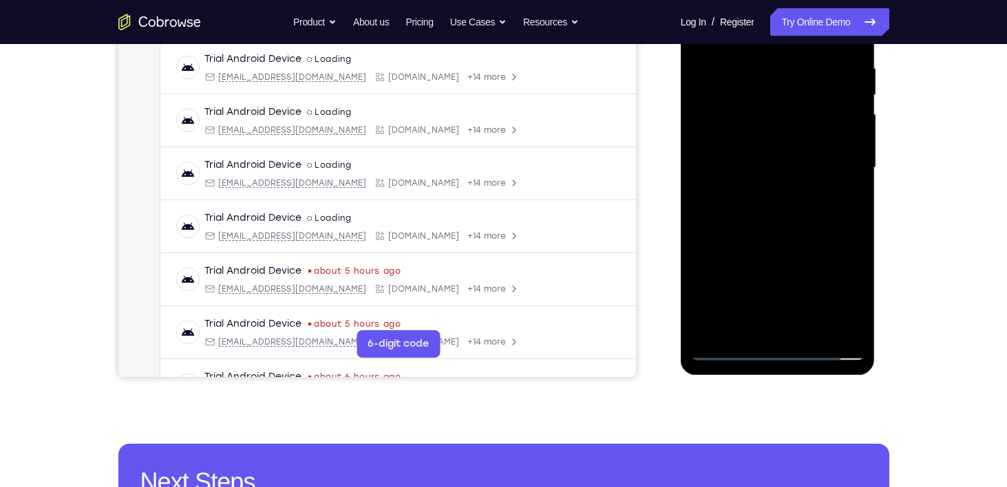
scroll to position [270, 0]
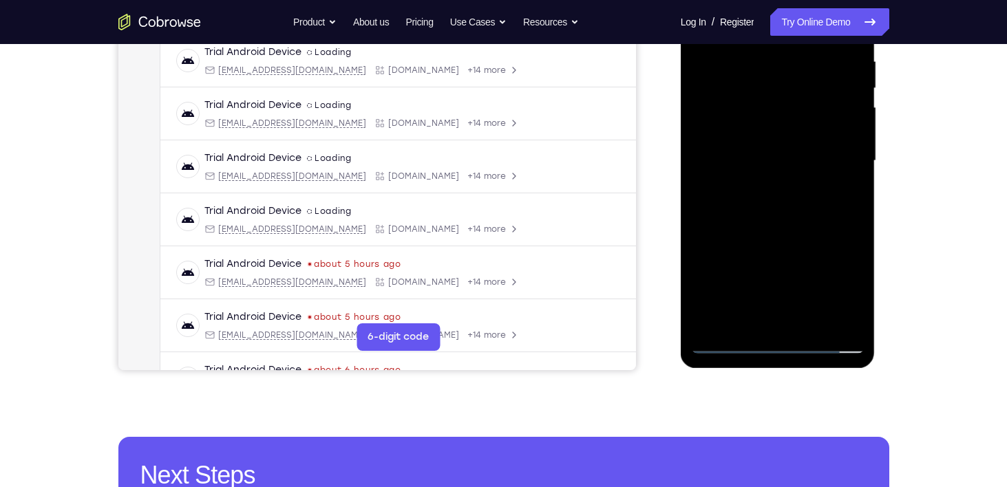
click at [809, 325] on div at bounding box center [777, 160] width 173 height 385
click at [776, 215] on div at bounding box center [777, 160] width 173 height 385
click at [809, 325] on div at bounding box center [777, 160] width 173 height 385
click at [774, 239] on div at bounding box center [777, 160] width 173 height 385
click at [753, 137] on div at bounding box center [777, 160] width 173 height 385
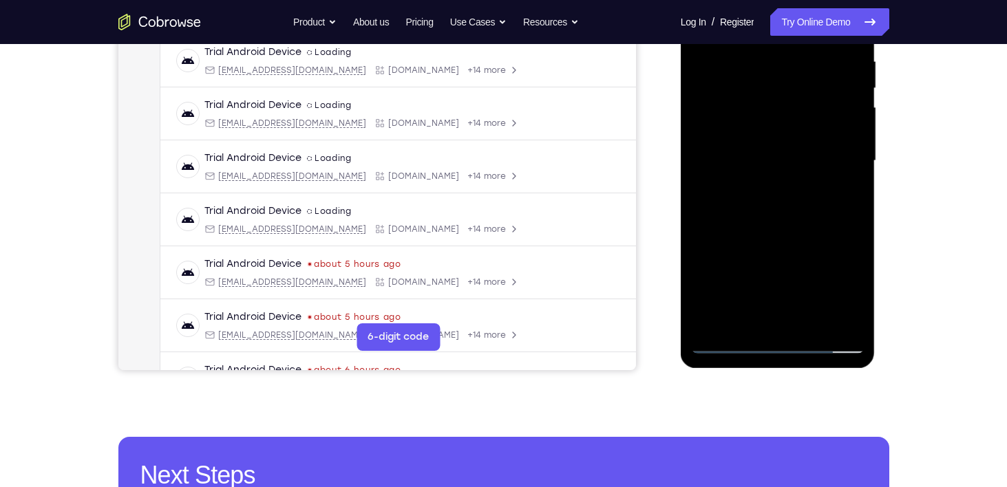
click at [790, 242] on div at bounding box center [777, 160] width 173 height 385
click at [835, 242] on div at bounding box center [777, 160] width 173 height 385
click at [841, 194] on div at bounding box center [777, 160] width 173 height 385
click at [743, 121] on div at bounding box center [777, 160] width 173 height 385
click at [775, 242] on div at bounding box center [777, 160] width 173 height 385
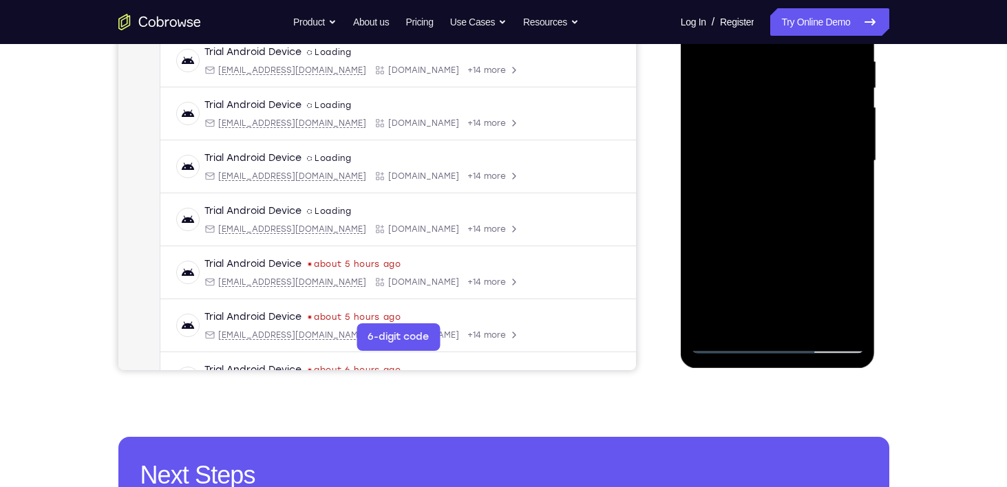
click at [848, 287] on div at bounding box center [777, 160] width 173 height 385
click at [842, 196] on div at bounding box center [777, 160] width 173 height 385
click at [853, 292] on div at bounding box center [777, 160] width 173 height 385
click at [846, 196] on div at bounding box center [777, 160] width 173 height 385
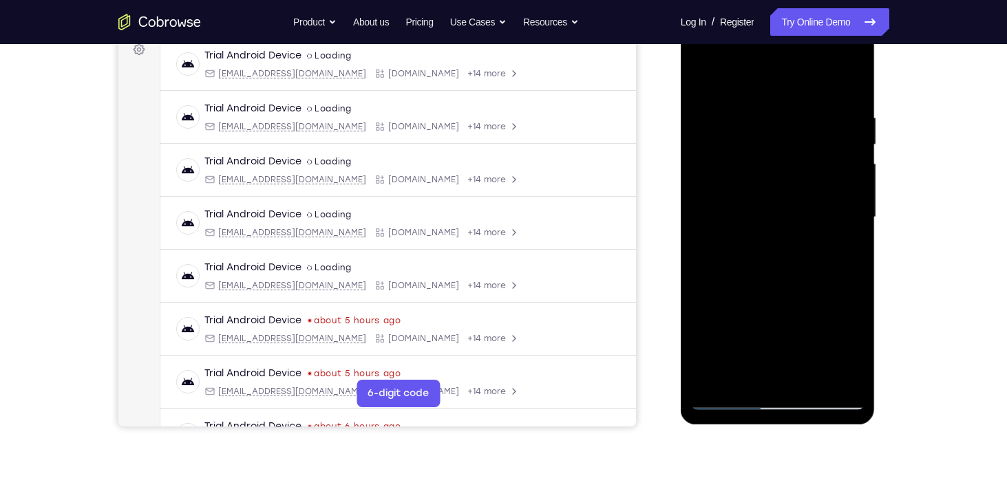
scroll to position [211, 0]
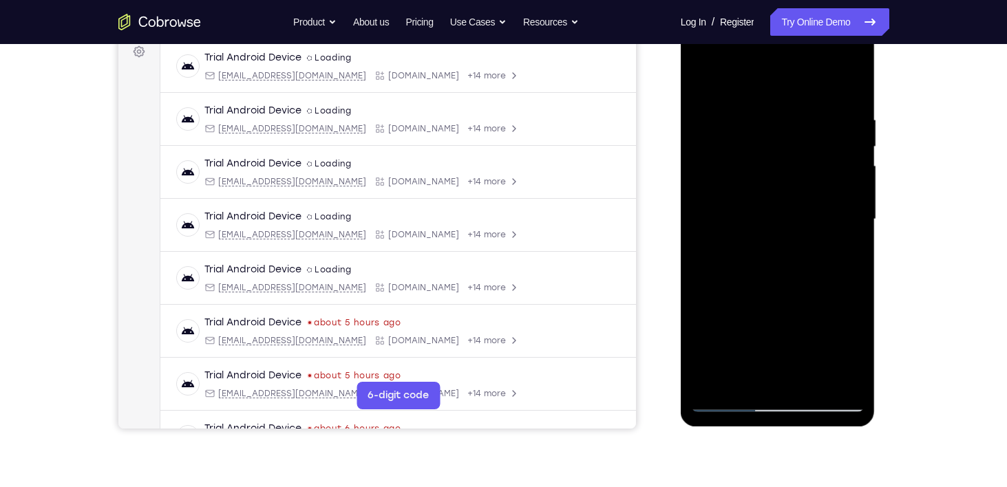
click at [768, 231] on div at bounding box center [777, 219] width 173 height 385
click at [797, 349] on div at bounding box center [777, 219] width 173 height 385
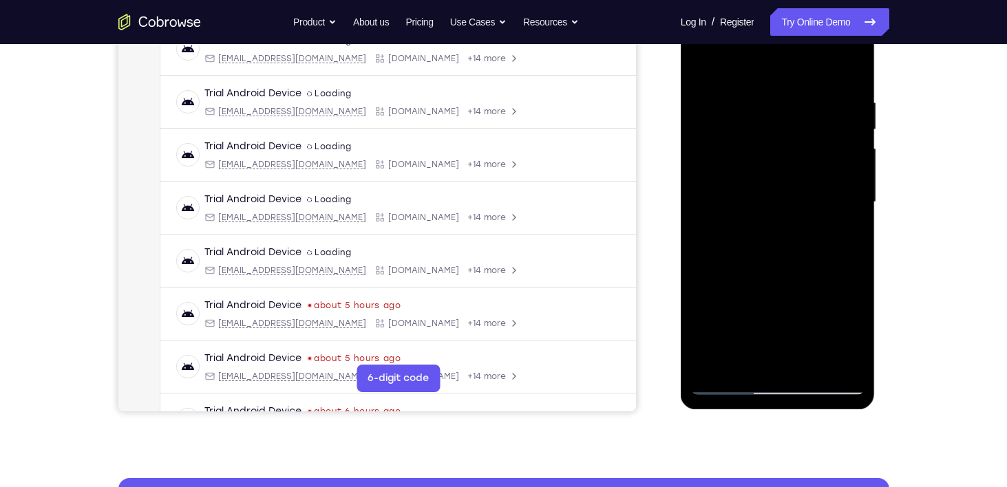
scroll to position [229, 0]
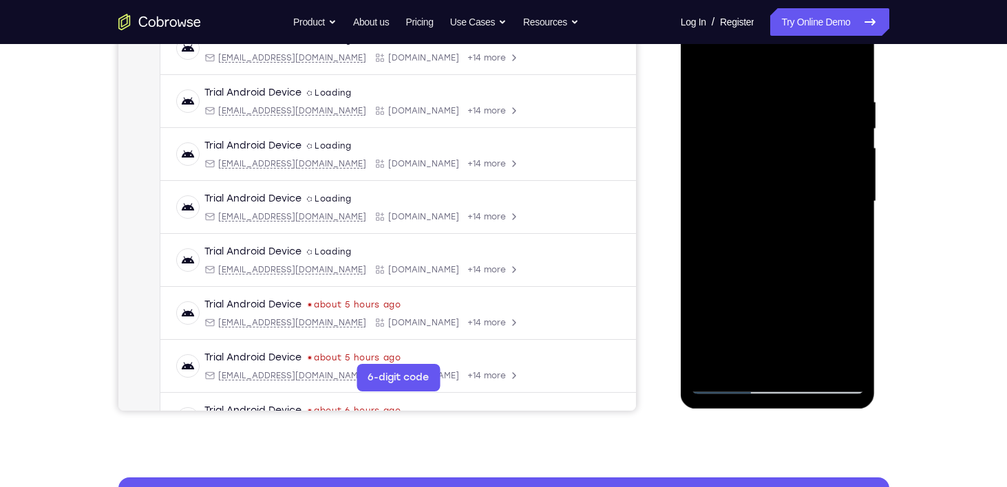
click at [727, 239] on div at bounding box center [777, 201] width 173 height 385
click at [843, 235] on div at bounding box center [777, 201] width 173 height 385
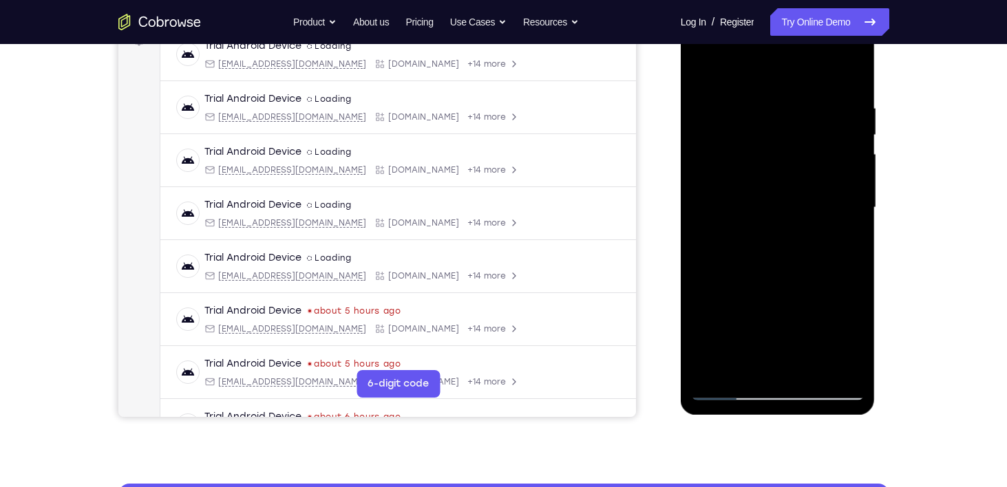
scroll to position [224, 0]
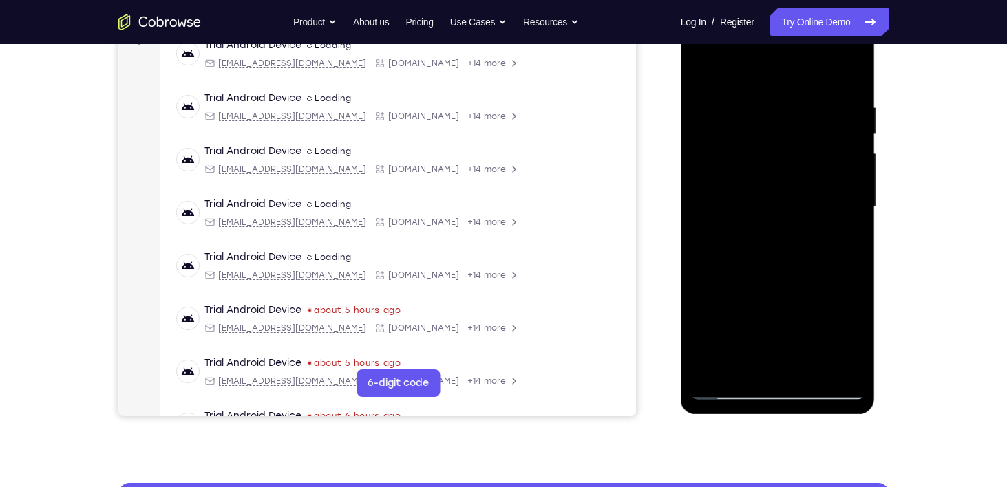
click at [747, 361] on div at bounding box center [777, 206] width 173 height 385
click at [814, 289] on div at bounding box center [777, 206] width 173 height 385
drag, startPoint x: 782, startPoint y: 338, endPoint x: 726, endPoint y: 239, distance: 114.0
click at [726, 239] on div at bounding box center [777, 206] width 173 height 385
drag, startPoint x: 771, startPoint y: 347, endPoint x: 739, endPoint y: 239, distance: 111.9
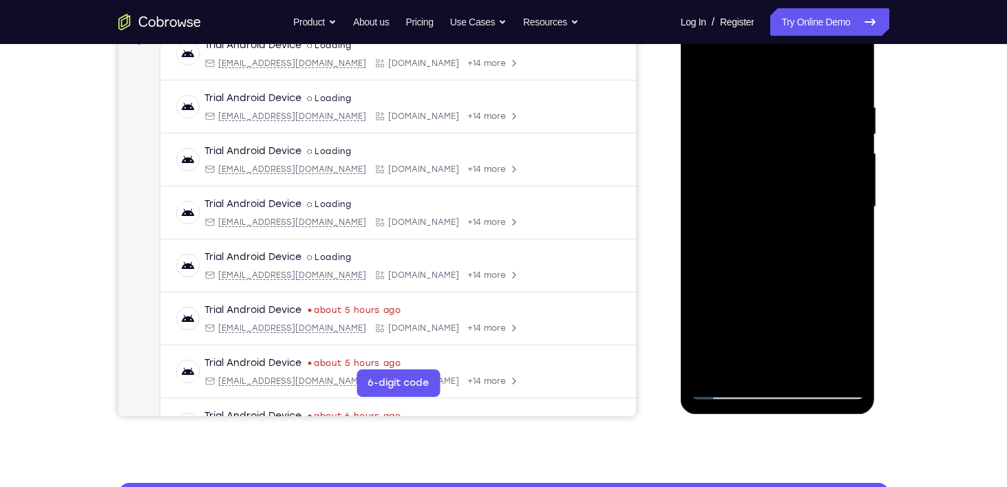
click at [739, 239] on div at bounding box center [777, 206] width 173 height 385
drag, startPoint x: 791, startPoint y: 337, endPoint x: 743, endPoint y: 233, distance: 114.2
click at [743, 233] on div at bounding box center [777, 206] width 173 height 385
click at [855, 315] on div at bounding box center [777, 206] width 173 height 385
click at [842, 233] on div at bounding box center [777, 206] width 173 height 385
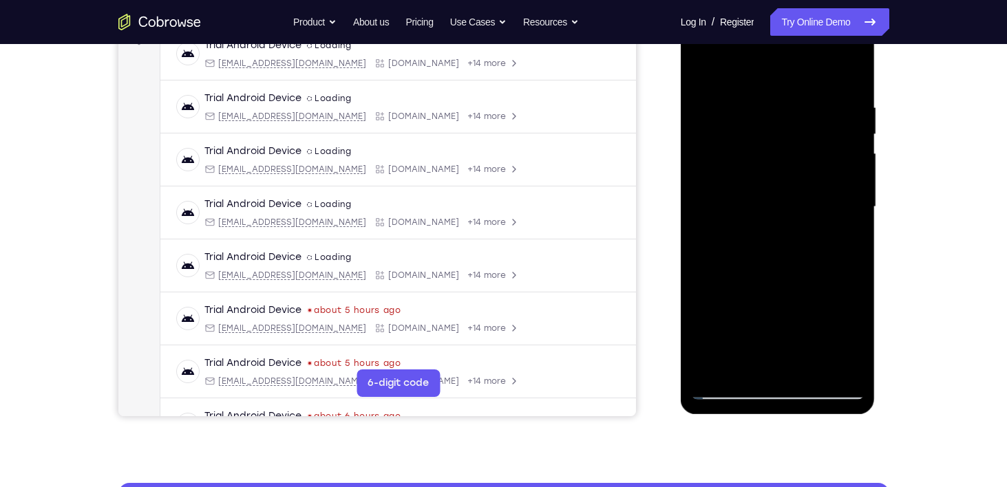
click at [726, 383] on div at bounding box center [777, 206] width 173 height 385
click at [700, 67] on div at bounding box center [777, 206] width 173 height 385
click at [705, 67] on div at bounding box center [777, 206] width 173 height 385
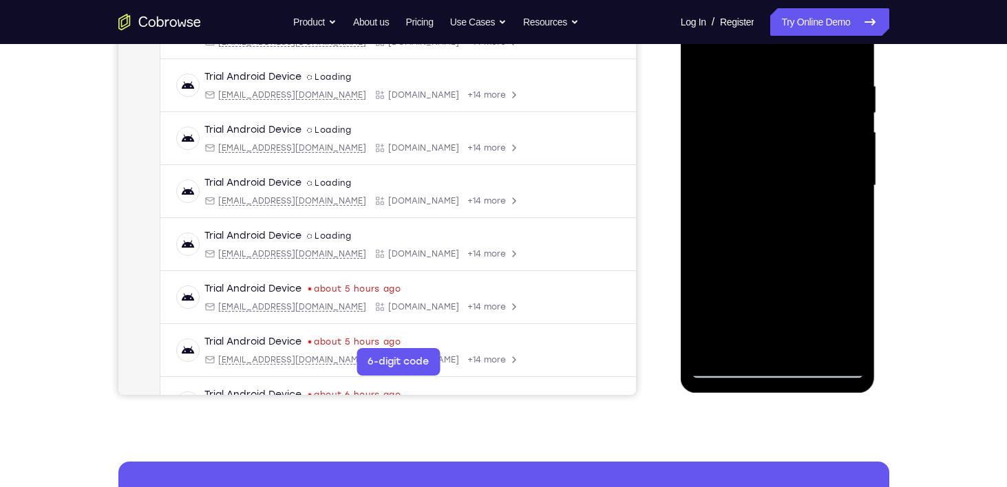
scroll to position [251, 0]
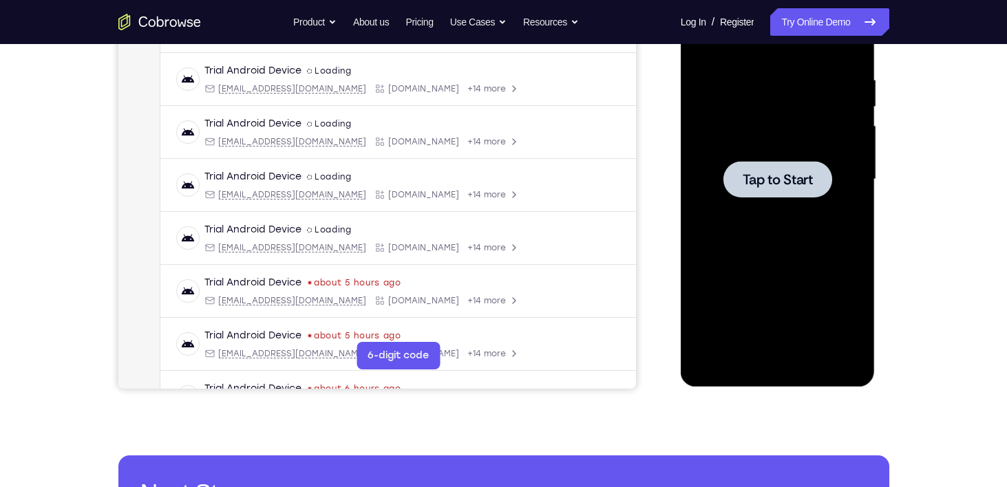
click at [774, 181] on span "Tap to Start" at bounding box center [777, 180] width 70 height 14
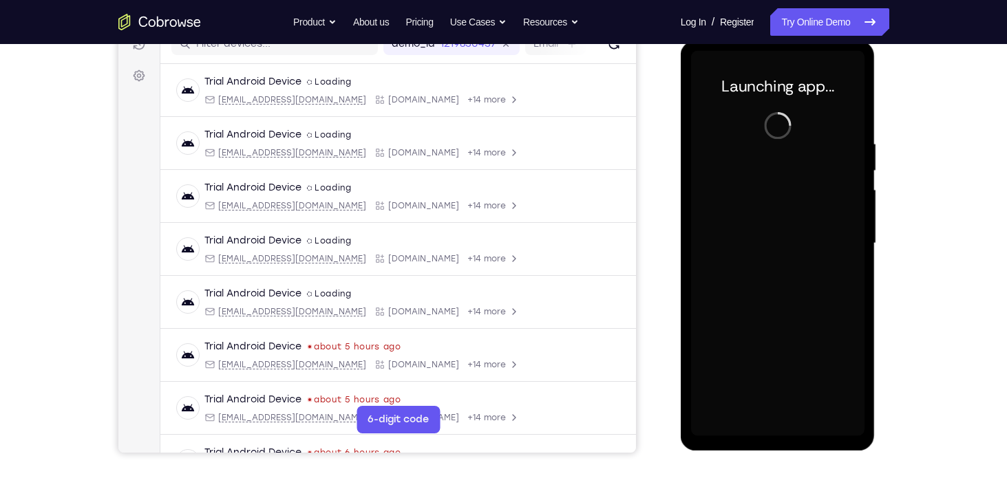
scroll to position [186, 0]
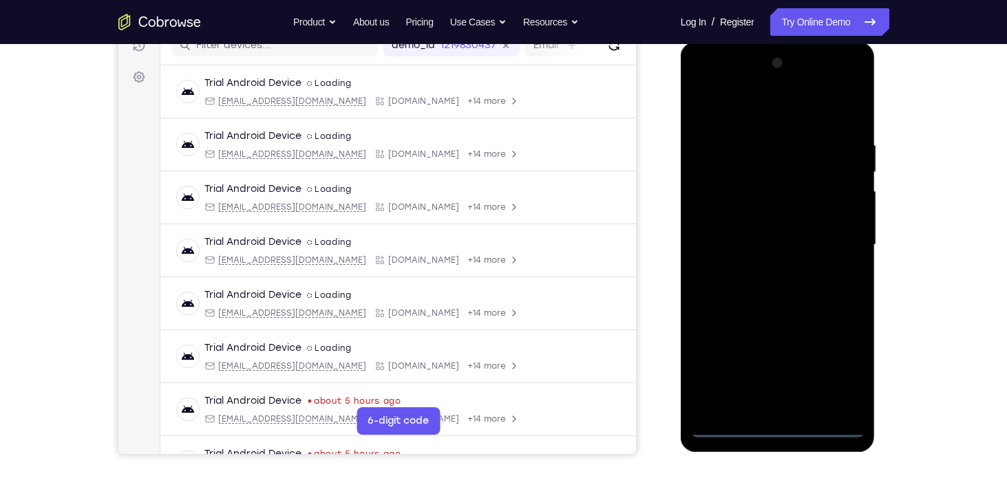
click at [778, 429] on div at bounding box center [777, 244] width 173 height 385
click at [835, 356] on div at bounding box center [777, 244] width 173 height 385
click at [757, 116] on div at bounding box center [777, 244] width 173 height 385
click at [837, 231] on div at bounding box center [777, 244] width 173 height 385
click at [764, 268] on div at bounding box center [777, 244] width 173 height 385
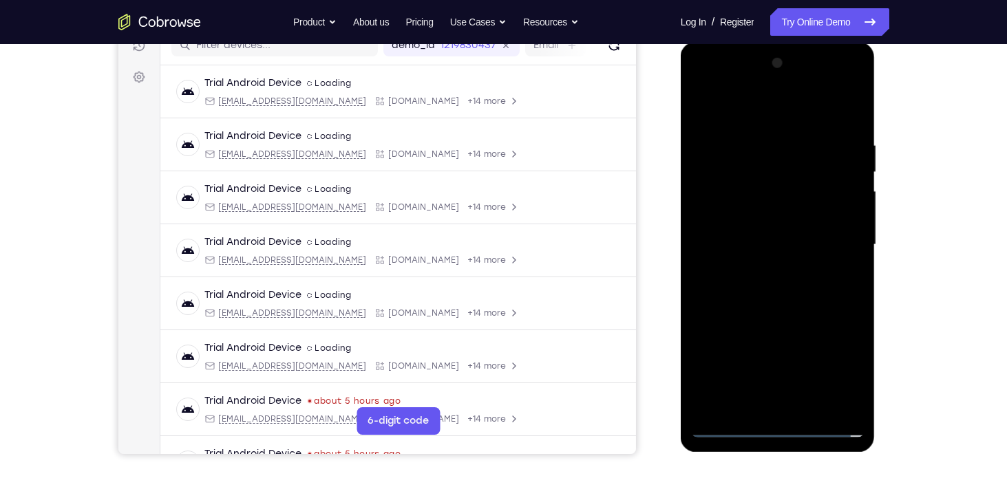
click at [767, 270] on div at bounding box center [777, 244] width 173 height 385
drag, startPoint x: 767, startPoint y: 270, endPoint x: 751, endPoint y: 242, distance: 31.4
click at [751, 242] on div at bounding box center [777, 244] width 173 height 385
click at [745, 221] on div at bounding box center [777, 244] width 173 height 385
click at [754, 233] on div at bounding box center [777, 244] width 173 height 385
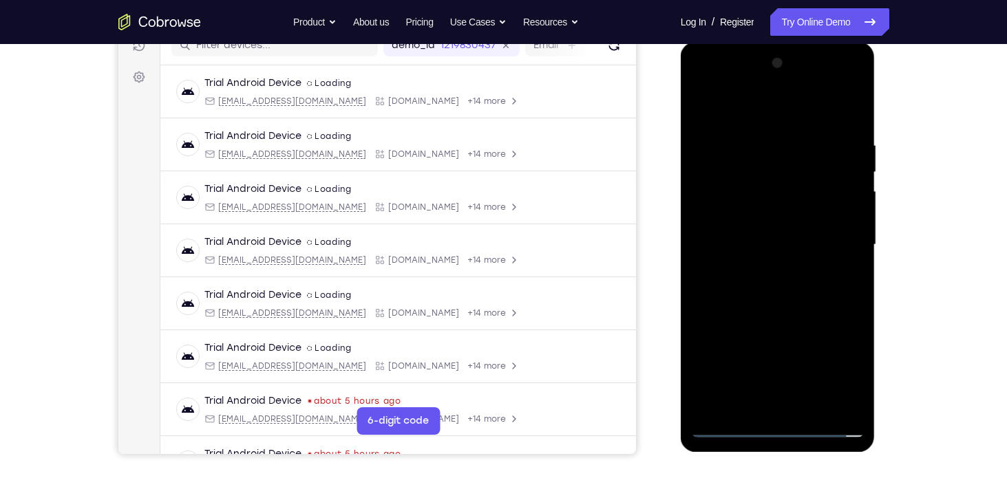
click at [720, 169] on div at bounding box center [777, 244] width 173 height 385
click at [774, 275] on div at bounding box center [777, 244] width 173 height 385
click at [777, 265] on div at bounding box center [777, 244] width 173 height 385
click at [780, 270] on div at bounding box center [777, 244] width 173 height 385
click at [729, 205] on div at bounding box center [777, 244] width 173 height 385
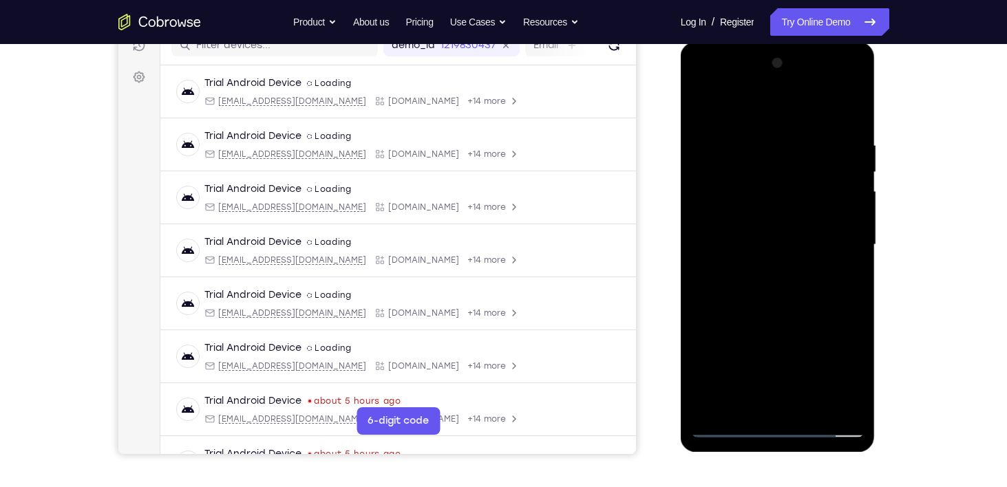
click at [738, 215] on div at bounding box center [777, 244] width 173 height 385
click at [718, 206] on div at bounding box center [777, 244] width 173 height 385
click at [743, 163] on div at bounding box center [777, 244] width 173 height 385
click at [736, 169] on div at bounding box center [777, 244] width 173 height 385
click at [850, 376] on div at bounding box center [777, 244] width 173 height 385
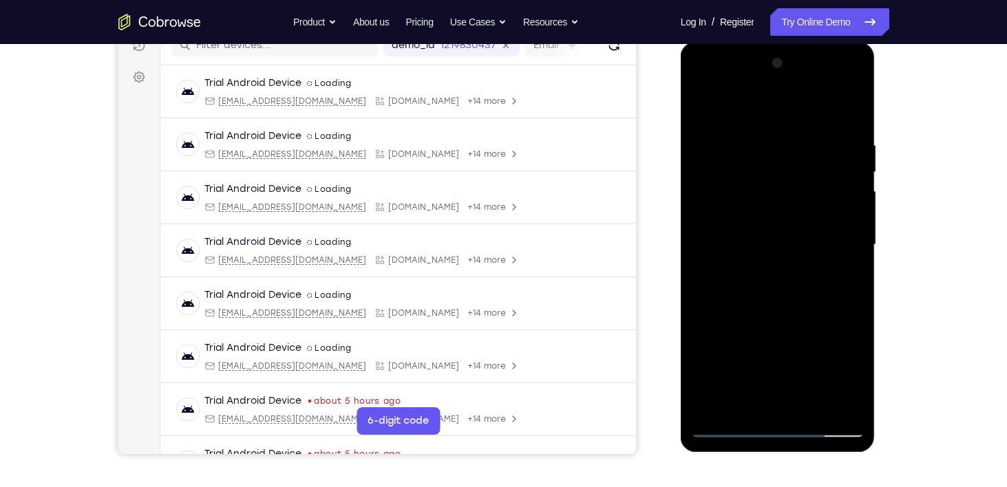
click at [850, 376] on div at bounding box center [777, 244] width 173 height 385
click at [847, 378] on div at bounding box center [777, 244] width 173 height 385
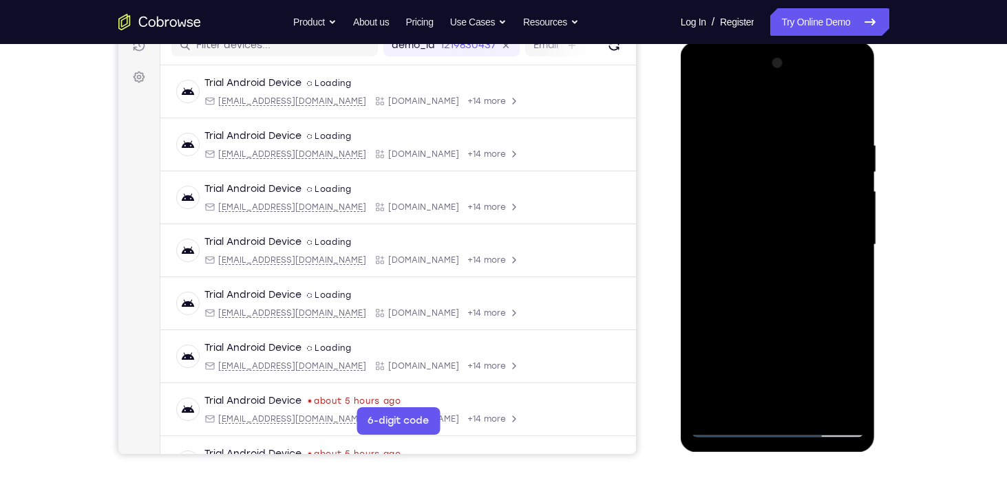
click at [847, 378] on div at bounding box center [777, 244] width 173 height 385
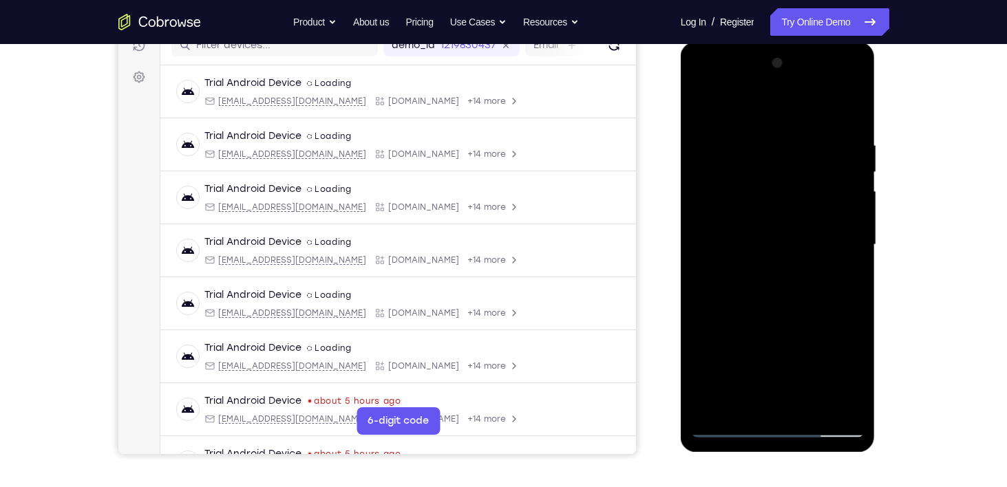
click at [847, 378] on div at bounding box center [777, 244] width 173 height 385
click at [739, 162] on div at bounding box center [777, 244] width 173 height 385
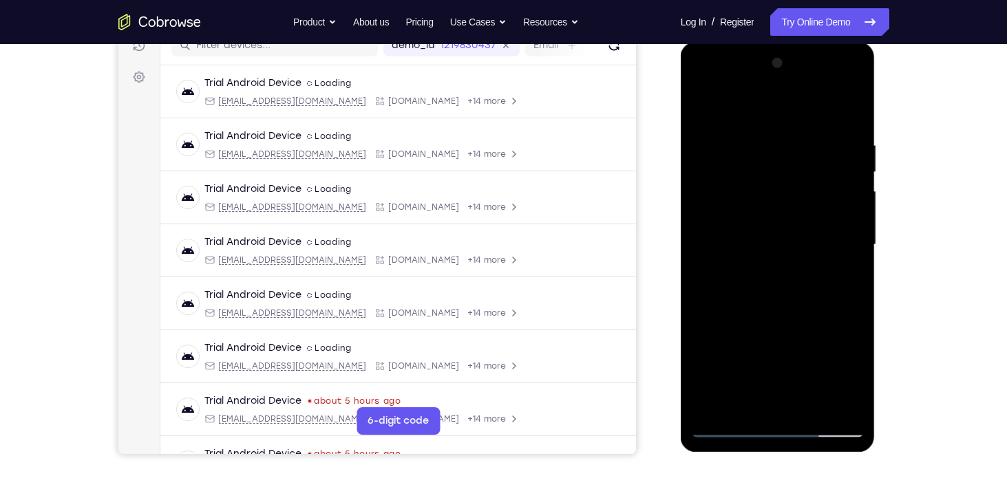
click at [723, 171] on div at bounding box center [777, 244] width 173 height 385
click at [720, 195] on div at bounding box center [777, 244] width 173 height 385
click at [731, 198] on div at bounding box center [777, 244] width 173 height 385
click at [777, 232] on div at bounding box center [777, 244] width 173 height 385
click at [776, 271] on div at bounding box center [777, 244] width 173 height 385
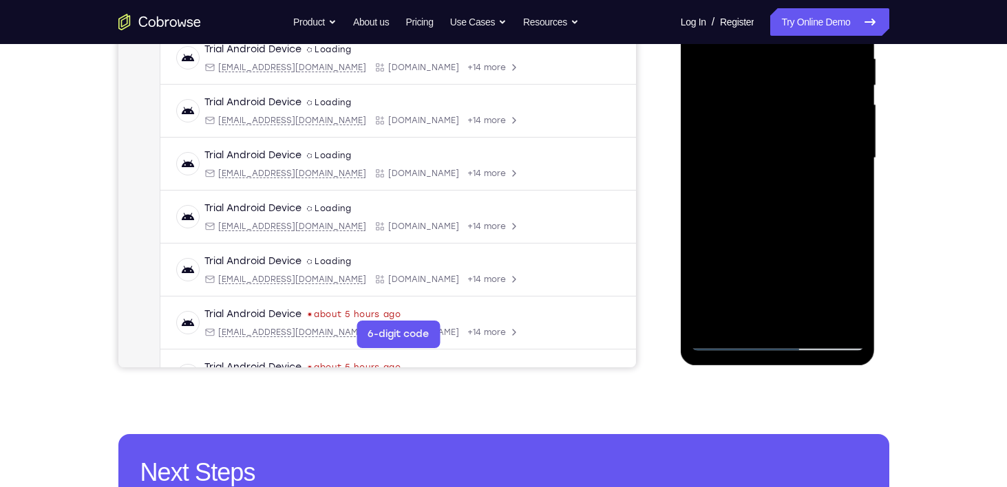
scroll to position [262, 0]
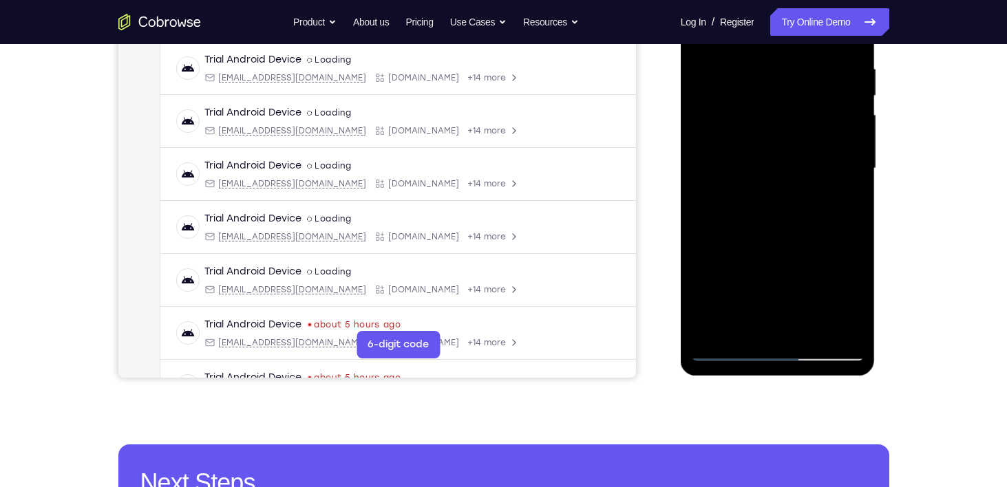
click at [771, 224] on div at bounding box center [777, 168] width 173 height 385
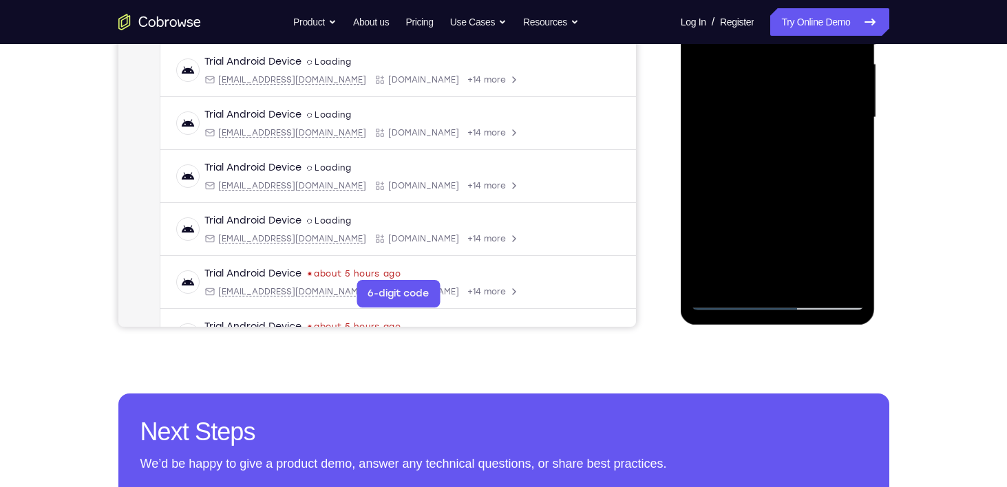
scroll to position [315, 0]
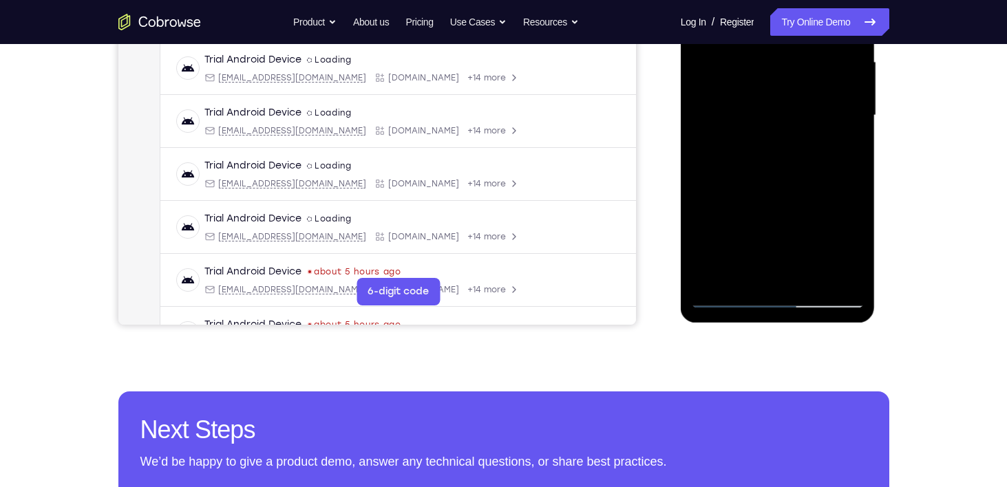
click at [810, 273] on div at bounding box center [777, 115] width 173 height 385
click at [789, 186] on div at bounding box center [777, 115] width 173 height 385
click at [772, 157] on div at bounding box center [777, 115] width 173 height 385
click at [842, 152] on div at bounding box center [777, 115] width 173 height 385
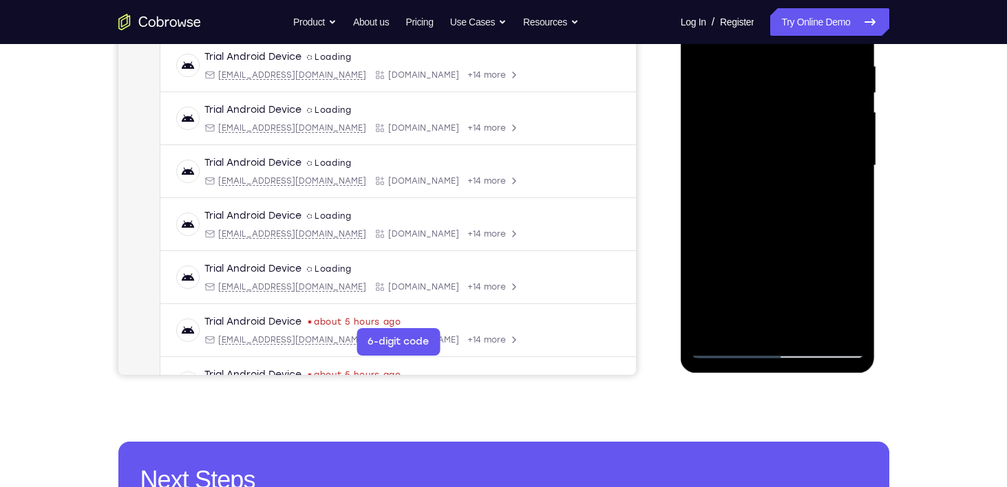
scroll to position [261, 0]
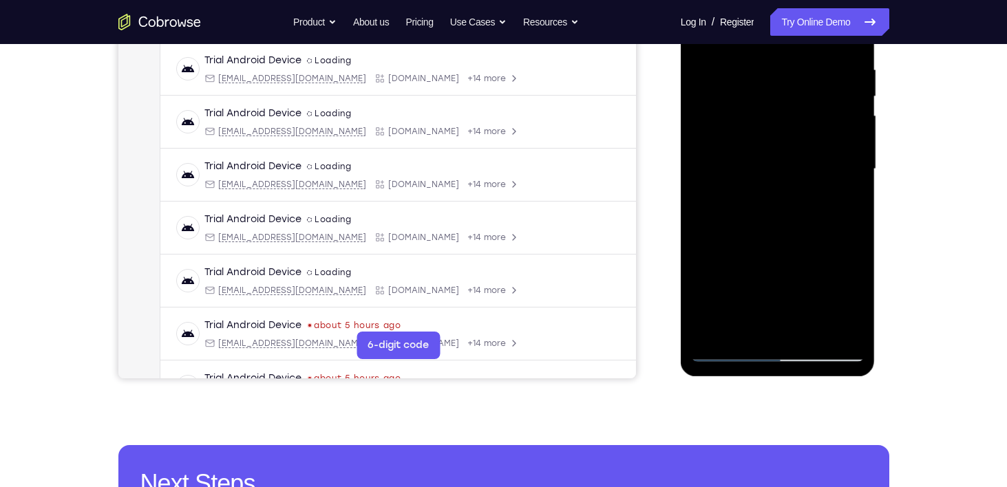
click at [847, 176] on div at bounding box center [777, 169] width 173 height 385
click at [798, 300] on div at bounding box center [777, 169] width 173 height 385
click at [748, 231] on div at bounding box center [777, 169] width 173 height 385
click at [718, 202] on div at bounding box center [777, 169] width 173 height 385
click at [769, 248] on div at bounding box center [777, 169] width 173 height 385
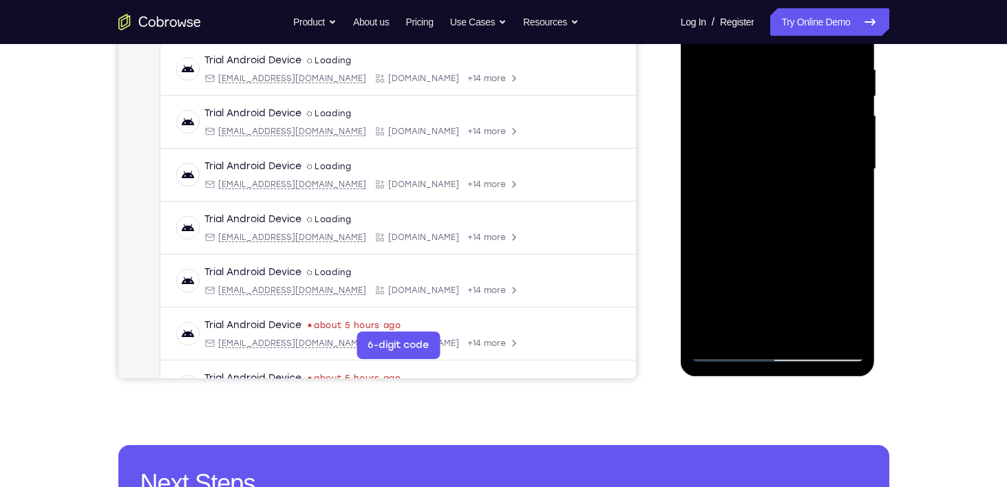
click at [845, 205] on div at bounding box center [777, 169] width 173 height 385
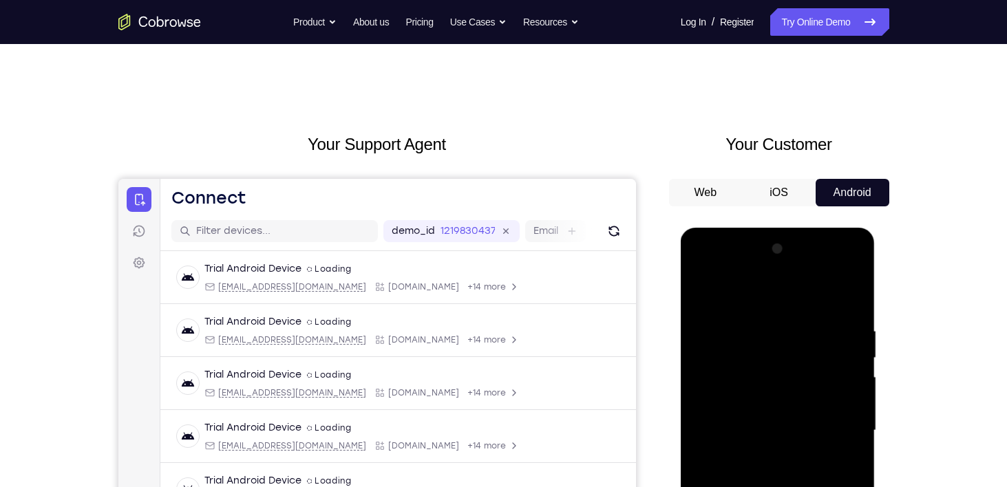
scroll to position [160, 0]
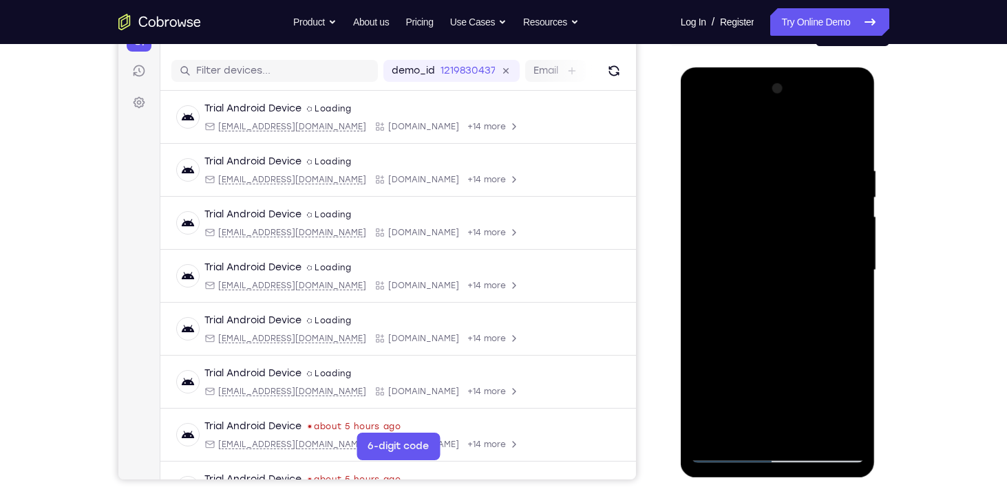
click at [704, 130] on div at bounding box center [777, 270] width 173 height 385
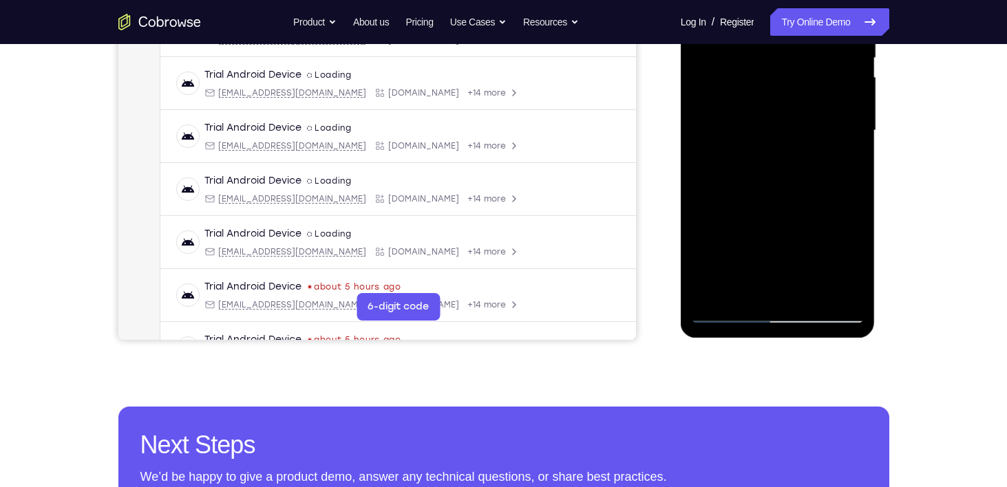
scroll to position [300, 0]
click at [776, 138] on div at bounding box center [777, 130] width 173 height 385
click at [847, 266] on div at bounding box center [777, 130] width 173 height 385
click at [853, 266] on div at bounding box center [777, 130] width 173 height 385
click at [844, 165] on div at bounding box center [777, 130] width 173 height 385
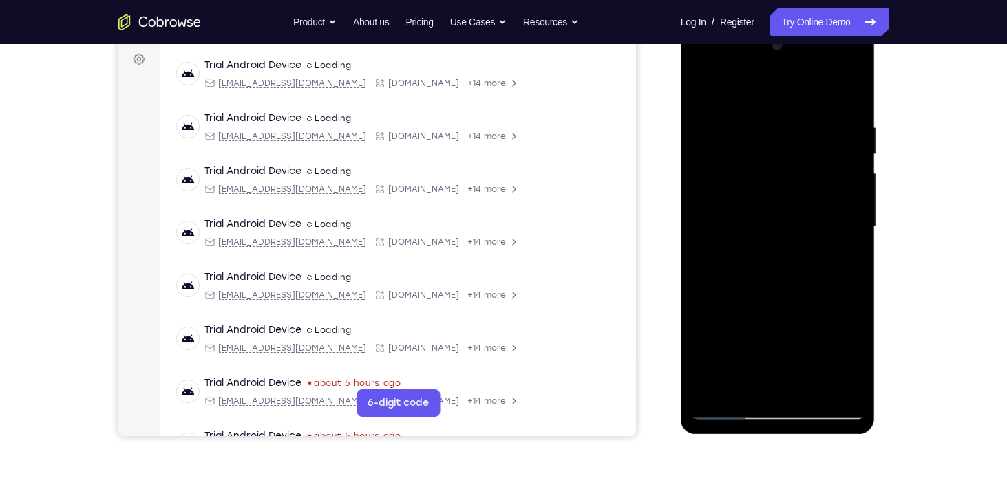
scroll to position [201, 0]
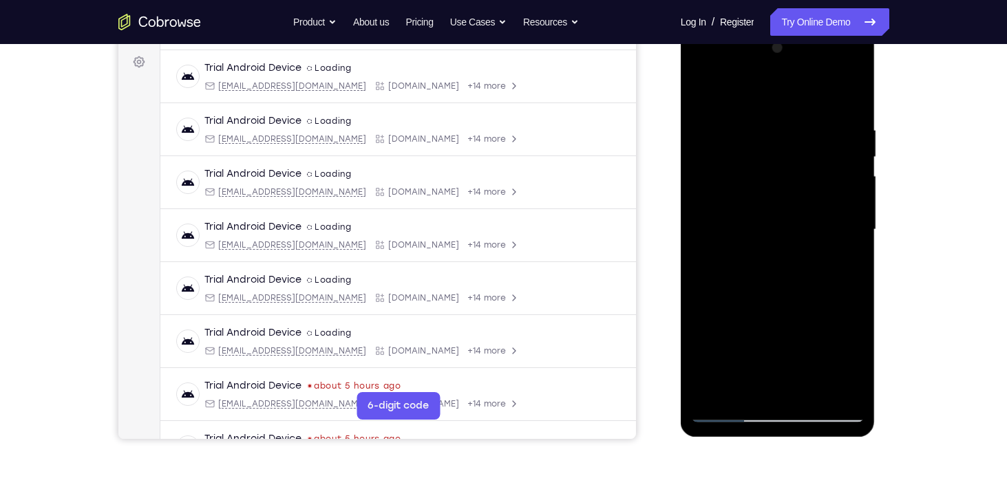
click at [706, 91] on div at bounding box center [777, 229] width 173 height 385
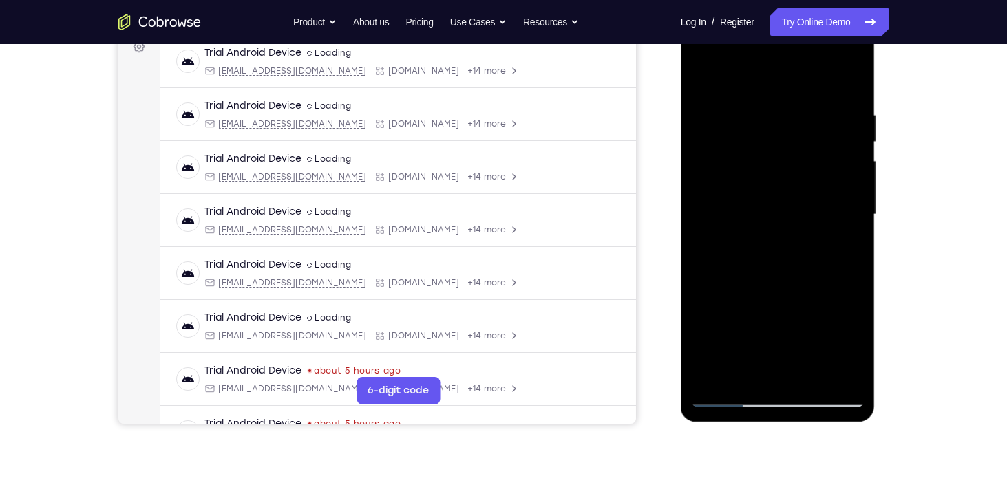
scroll to position [217, 0]
click at [753, 198] on div at bounding box center [777, 213] width 173 height 385
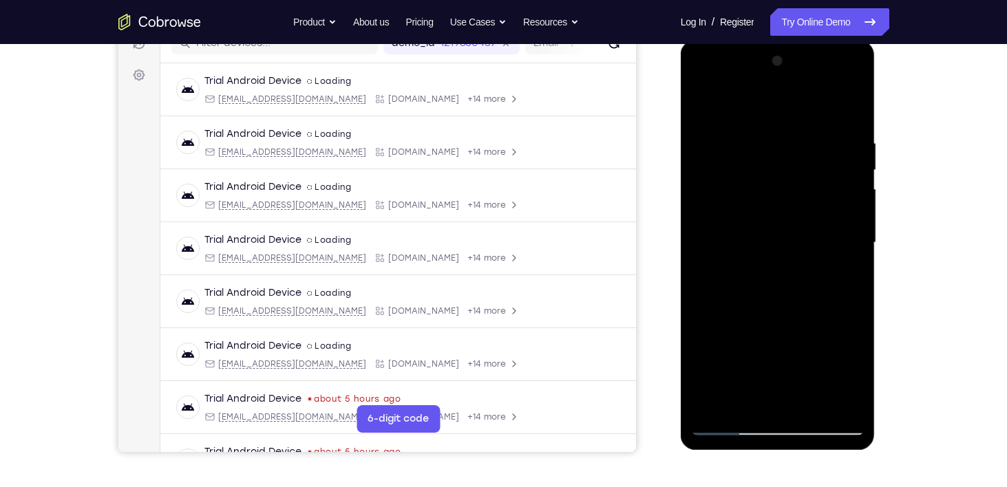
scroll to position [186, 0]
click at [701, 109] on div at bounding box center [777, 244] width 173 height 385
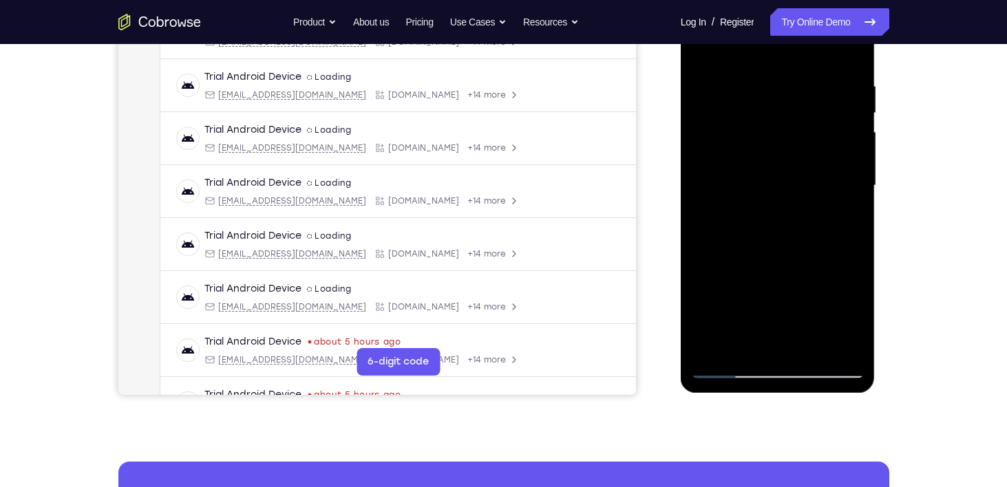
scroll to position [185, 0]
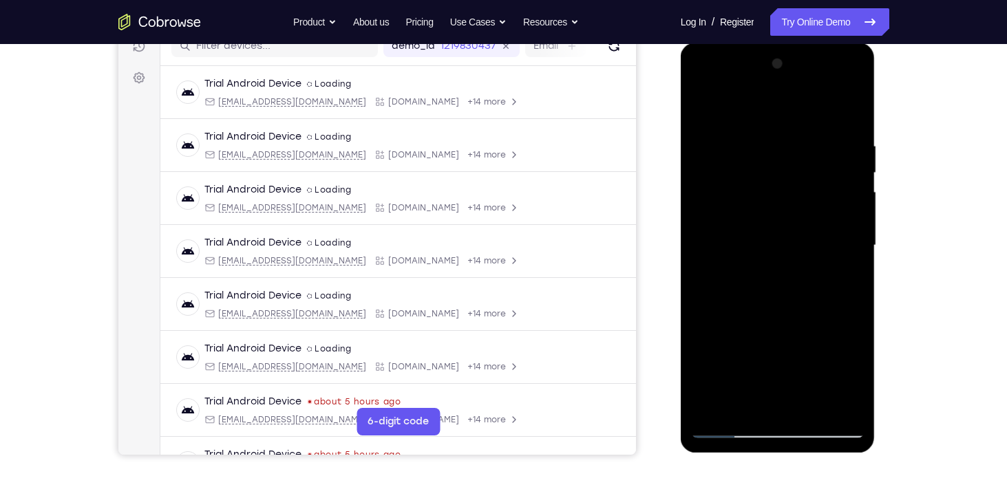
click at [711, 112] on div at bounding box center [777, 245] width 173 height 385
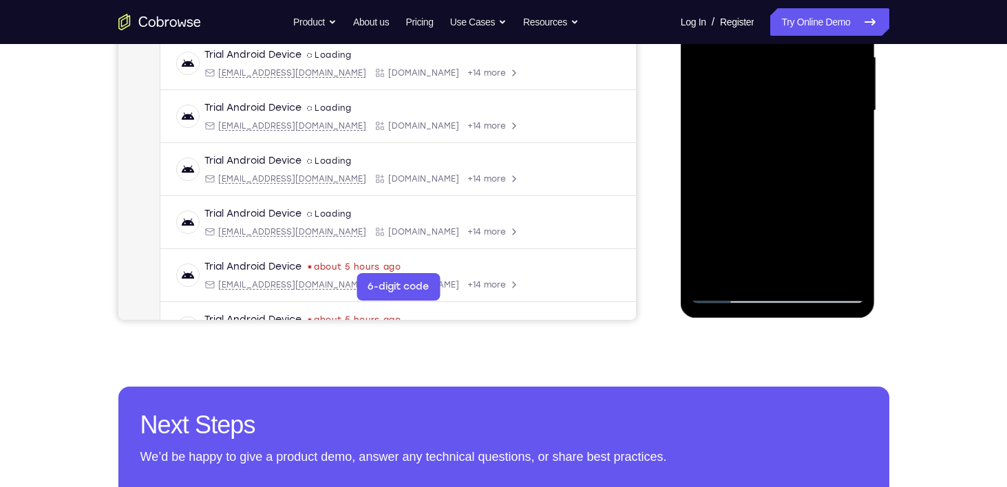
scroll to position [314, 0]
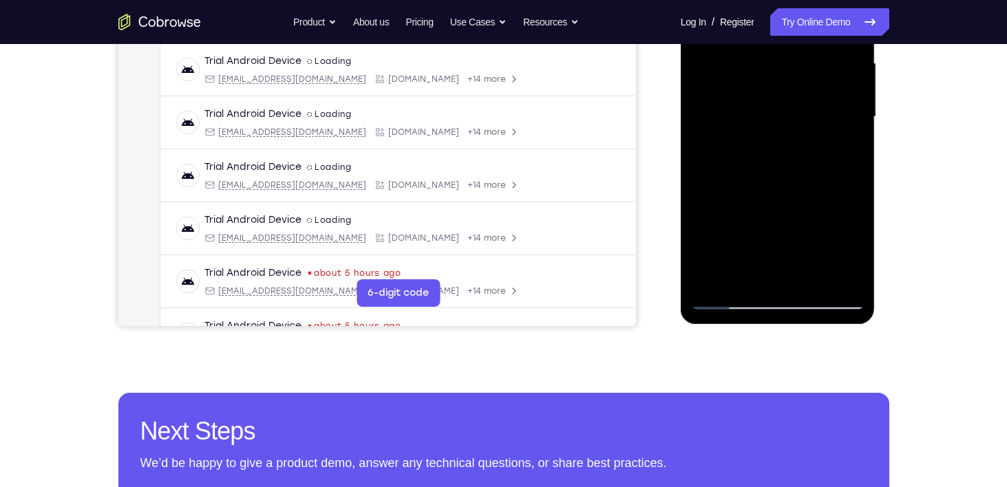
drag, startPoint x: 806, startPoint y: 211, endPoint x: 781, endPoint y: 43, distance: 169.8
click at [781, 43] on div at bounding box center [777, 116] width 173 height 385
drag, startPoint x: 781, startPoint y: 205, endPoint x: 747, endPoint y: 53, distance: 155.9
click at [747, 53] on div at bounding box center [777, 116] width 173 height 385
drag, startPoint x: 780, startPoint y: 226, endPoint x: 744, endPoint y: 76, distance: 155.0
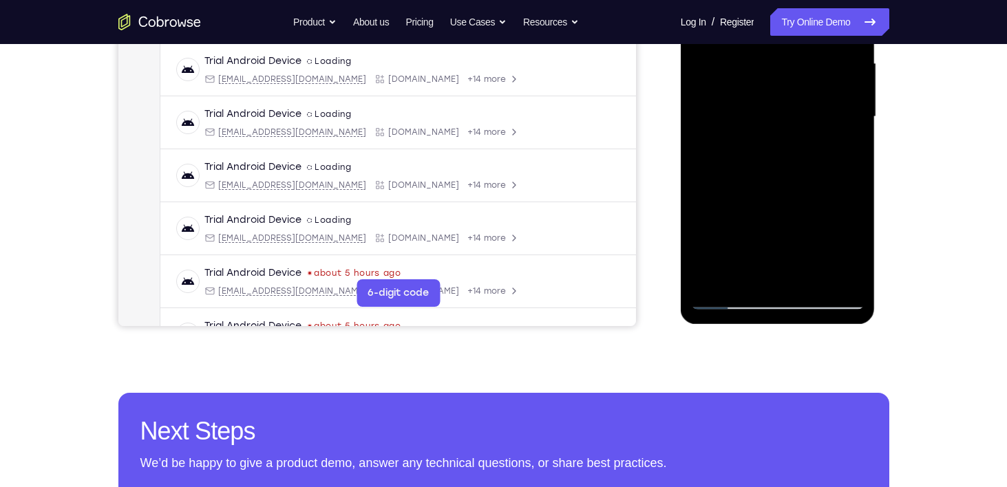
click at [744, 76] on div at bounding box center [777, 116] width 173 height 385
drag, startPoint x: 779, startPoint y: 182, endPoint x: 736, endPoint y: 29, distance: 159.5
click at [736, 29] on div at bounding box center [777, 116] width 173 height 385
click at [762, 215] on div at bounding box center [777, 116] width 173 height 385
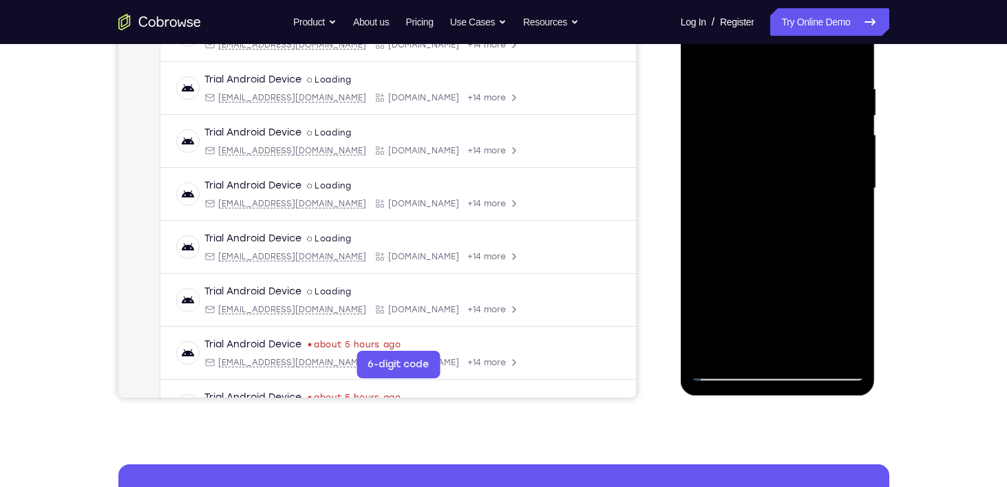
scroll to position [242, 0]
click at [782, 281] on div at bounding box center [777, 188] width 173 height 385
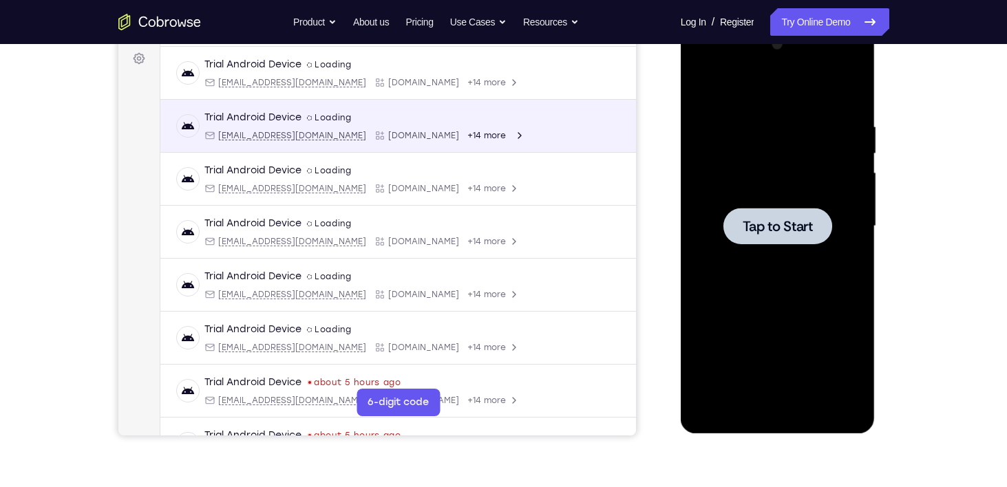
scroll to position [204, 0]
